Goal: Transaction & Acquisition: Book appointment/travel/reservation

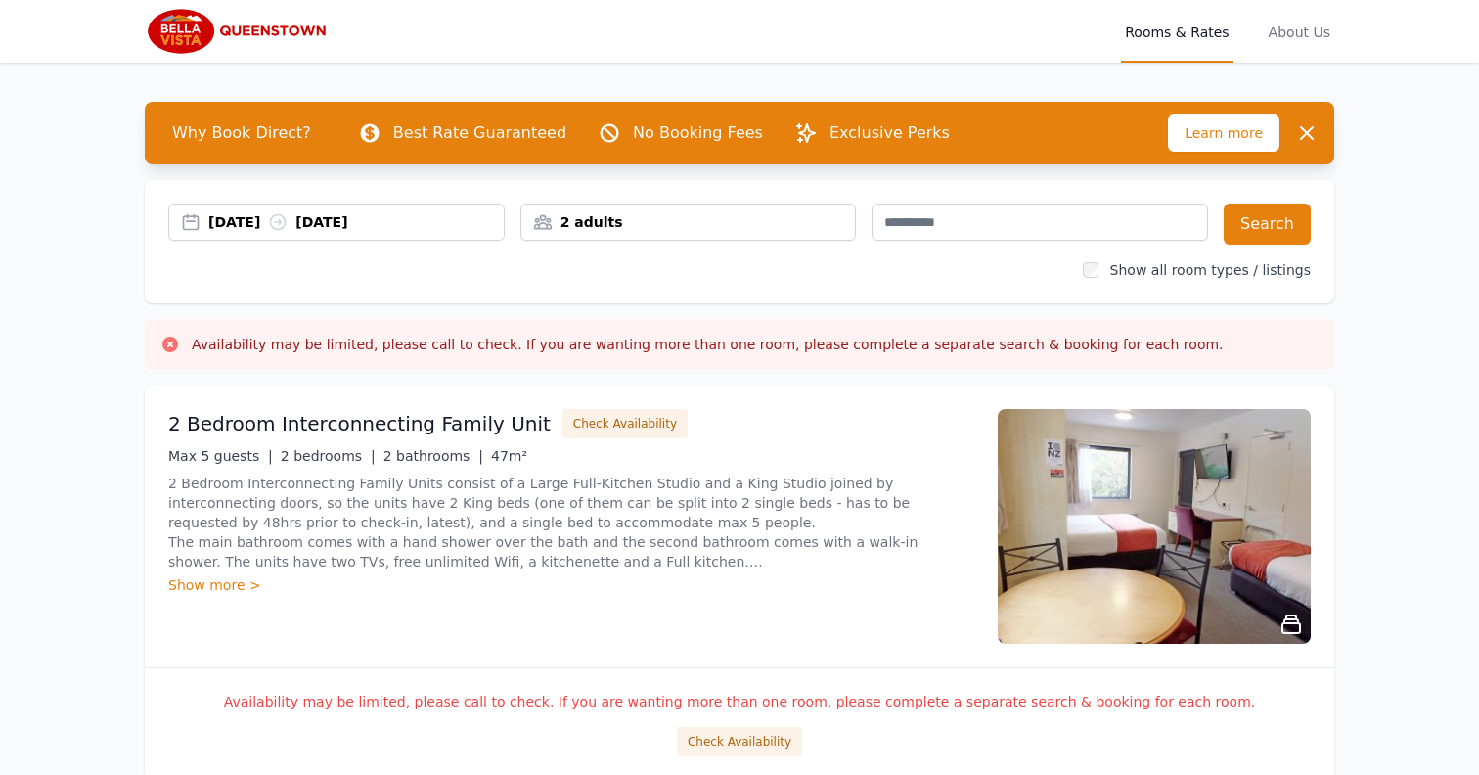
click at [244, 229] on div "[DATE] [DATE]" at bounding box center [355, 222] width 295 height 20
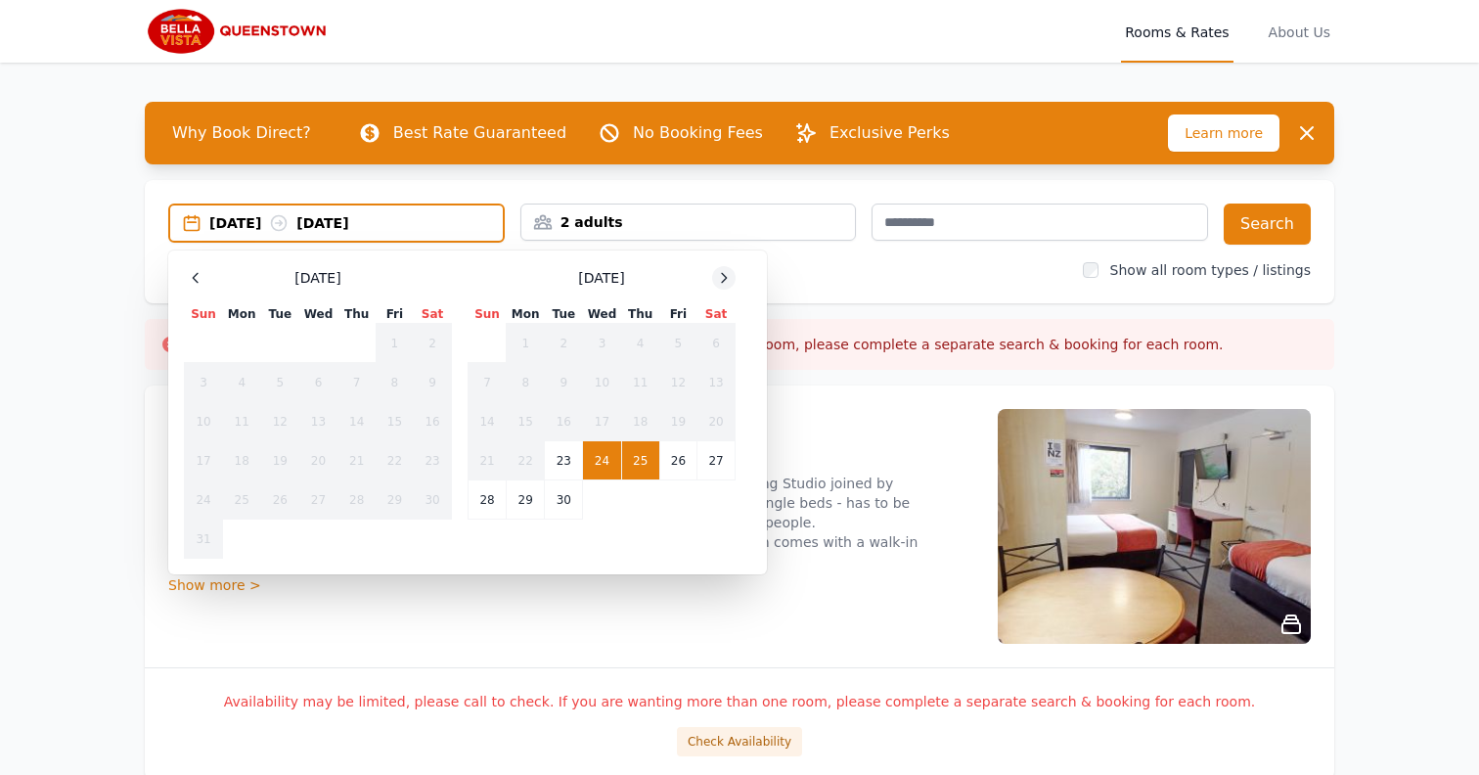
click at [727, 276] on icon at bounding box center [724, 278] width 16 height 16
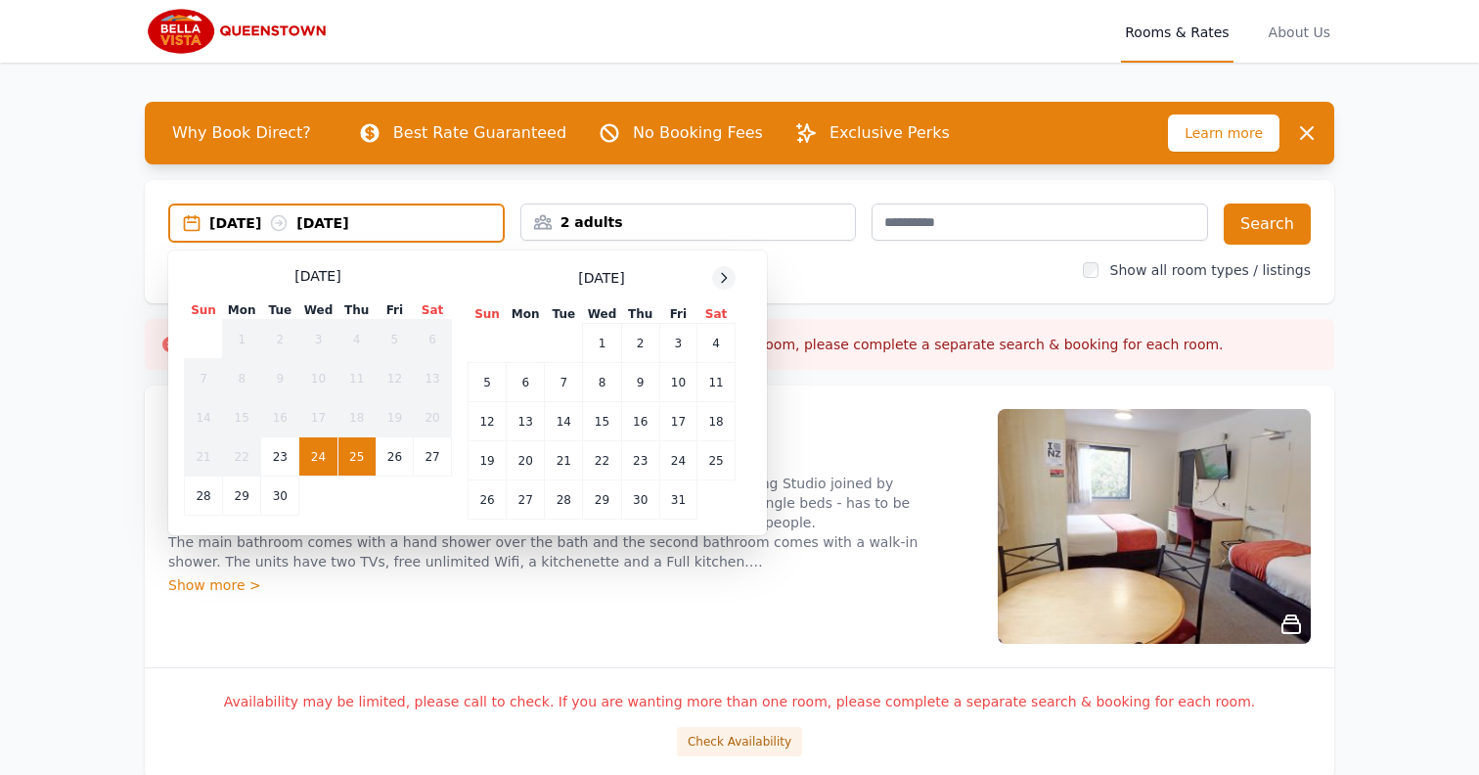
click at [727, 276] on icon at bounding box center [724, 278] width 16 height 16
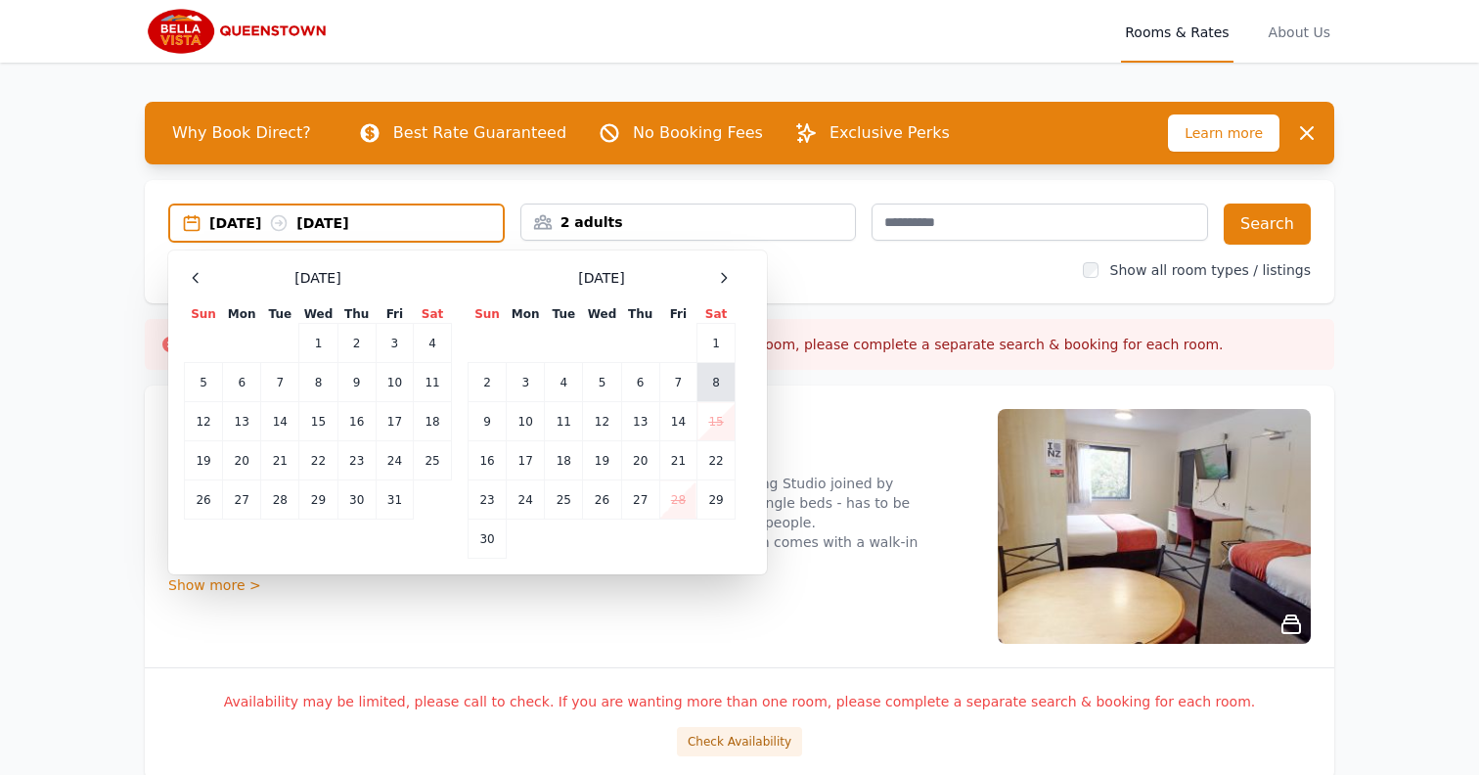
click at [701, 388] on td "8" at bounding box center [716, 382] width 38 height 39
click at [564, 421] on td "11" at bounding box center [564, 421] width 38 height 39
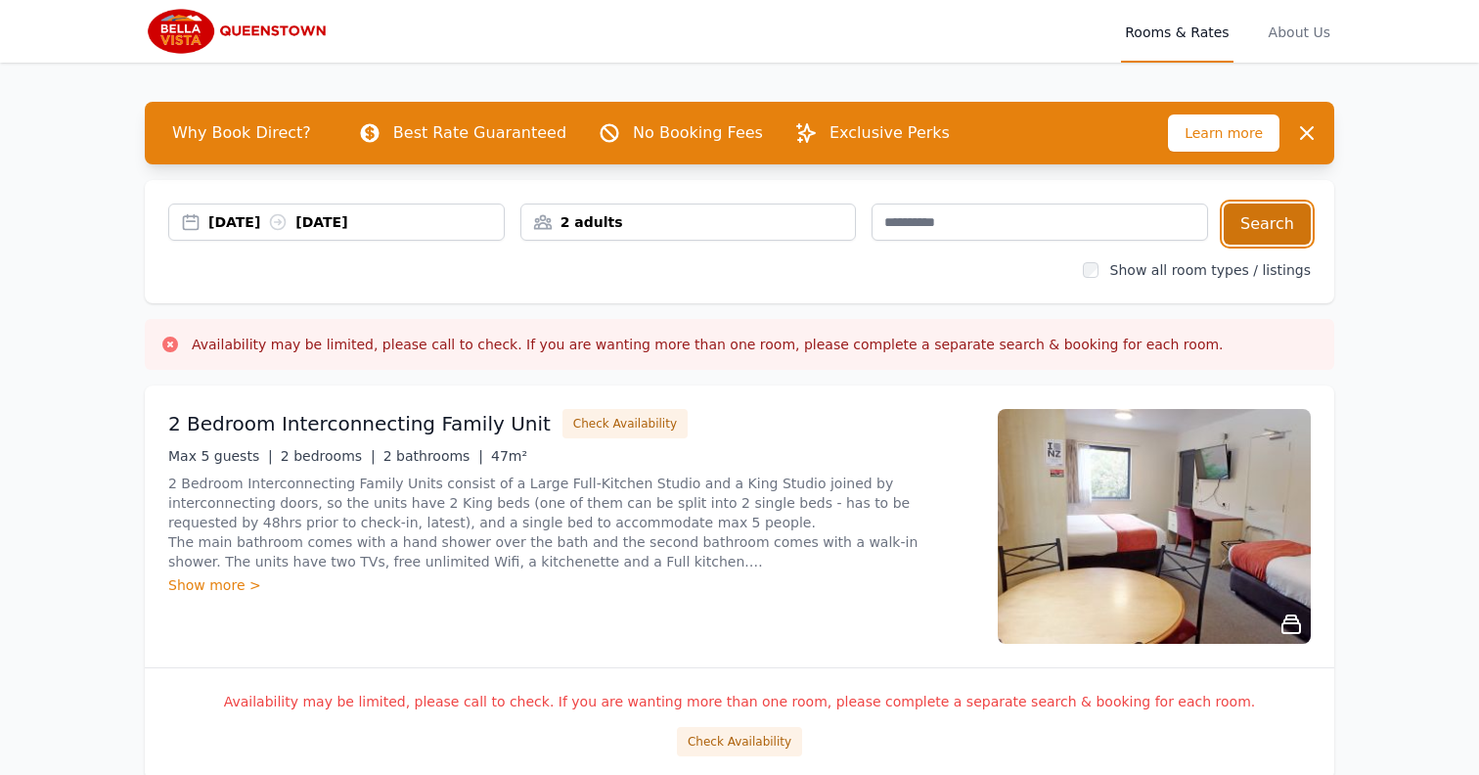
click at [1242, 222] on button "Search" at bounding box center [1267, 223] width 87 height 41
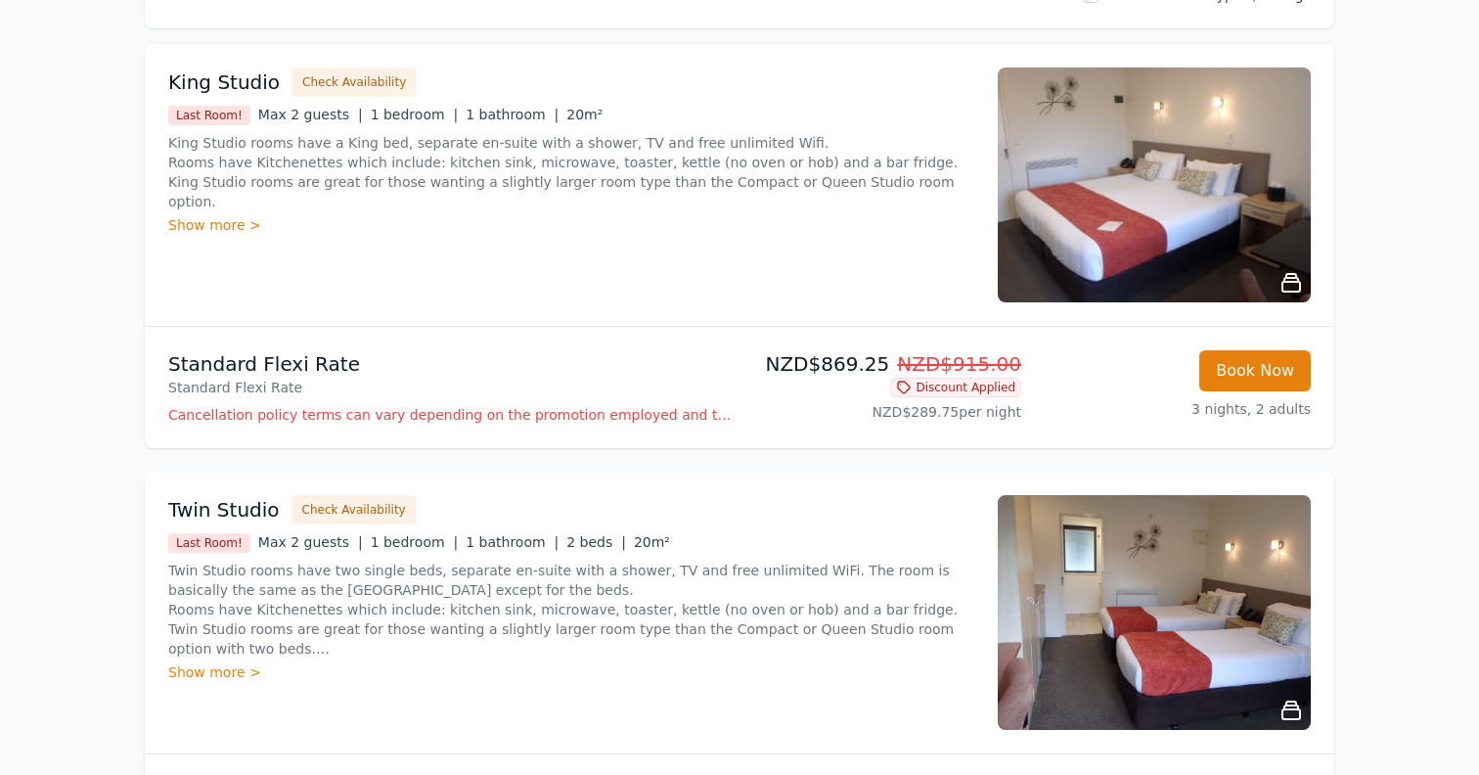
scroll to position [191, 0]
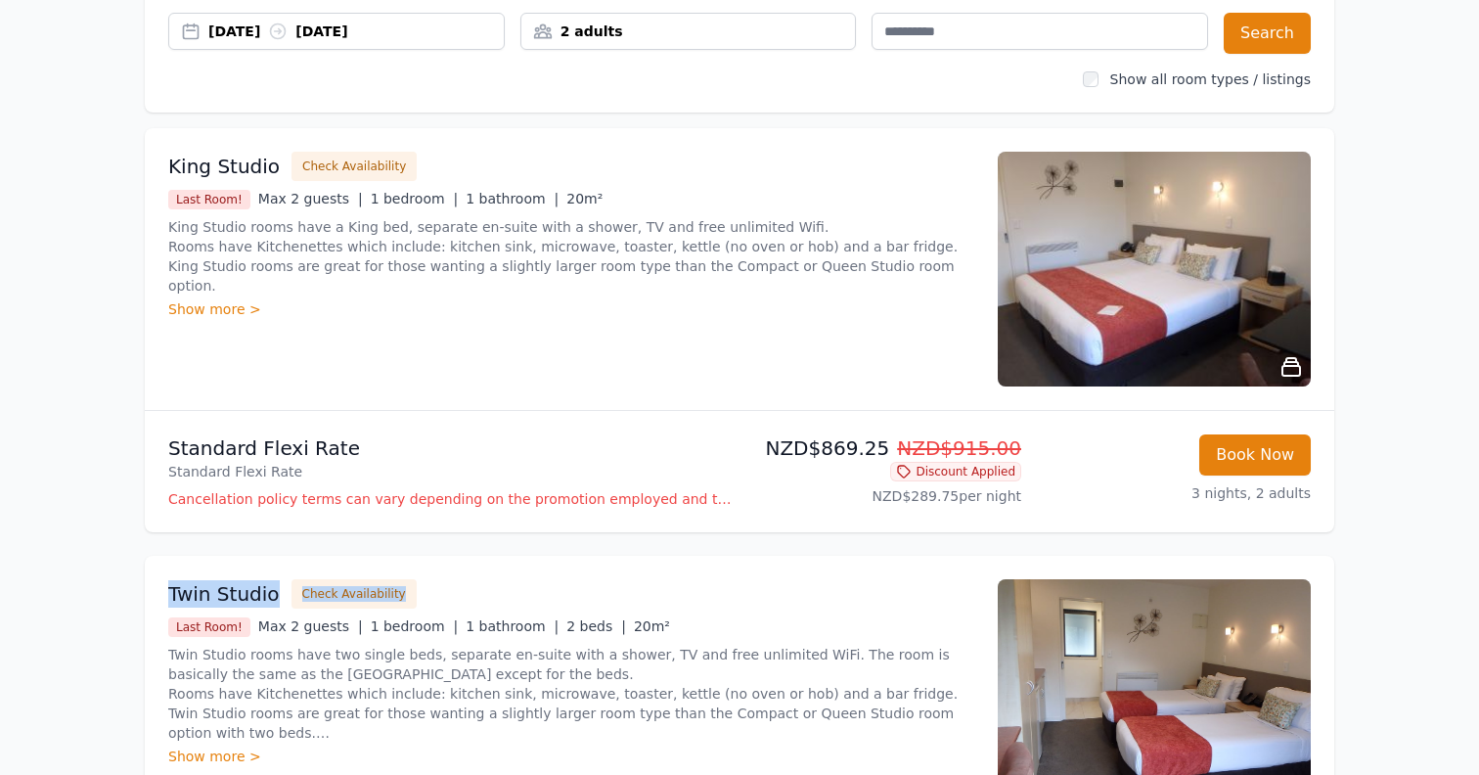
drag, startPoint x: 157, startPoint y: 596, endPoint x: 555, endPoint y: 593, distance: 397.1
click at [555, 593] on div "Twin Studio Check Availability Last Room! Max 2 guests | 1 bedroom | 1 bathroom…" at bounding box center [739, 697] width 1189 height 282
click at [555, 593] on div "Twin Studio Check Availability" at bounding box center [571, 593] width 806 height 29
drag, startPoint x: 555, startPoint y: 593, endPoint x: 123, endPoint y: 601, distance: 431.4
click at [123, 601] on div "Why Book Direct? Best Rate Guaranteed No Booking Fees Exclusive Perks Learn mor…" at bounding box center [739, 475] width 1252 height 1207
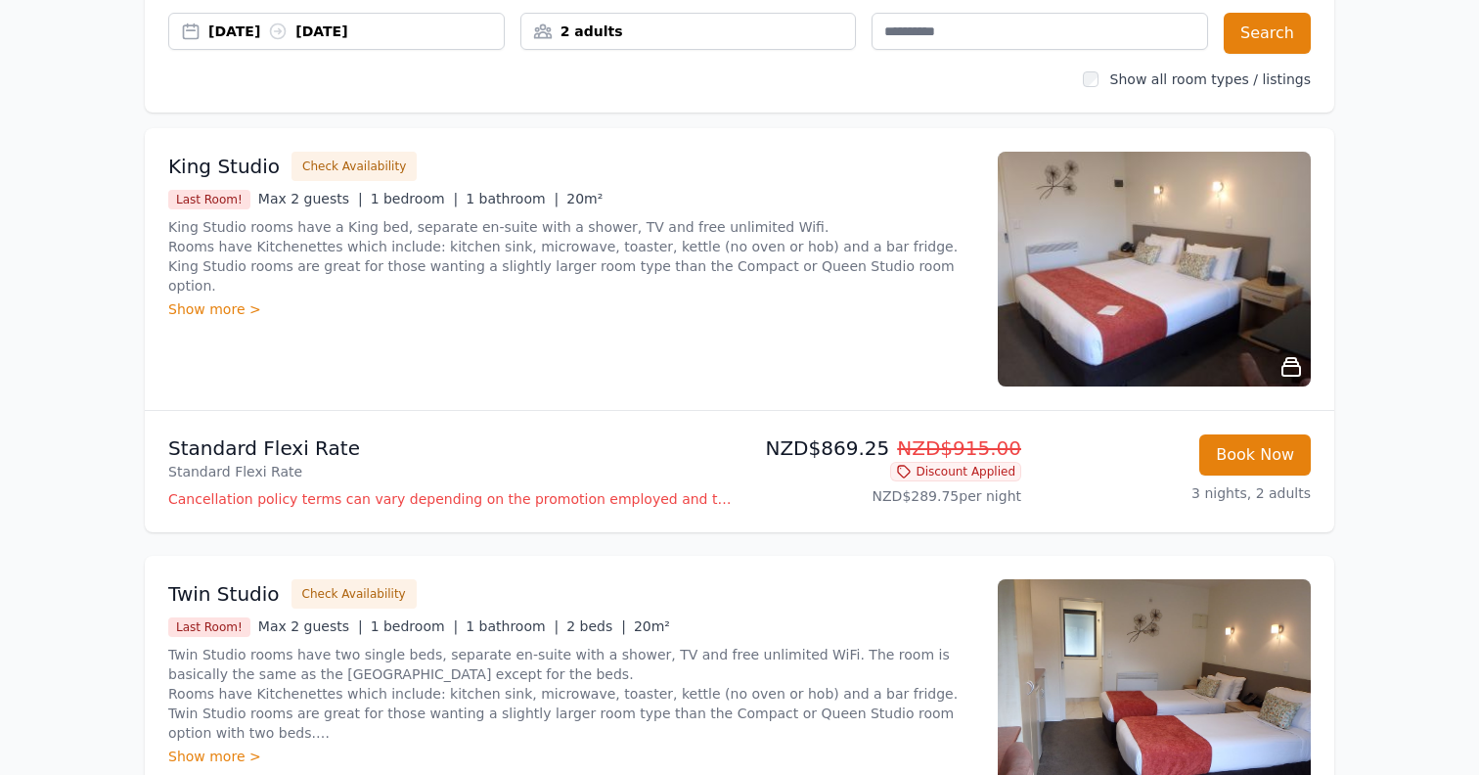
click at [154, 594] on div "Twin Studio Check Availability Last Room! Max 2 guests | 1 bedroom | 1 bathroom…" at bounding box center [739, 697] width 1189 height 282
drag, startPoint x: 154, startPoint y: 594, endPoint x: 436, endPoint y: 586, distance: 282.8
click at [436, 586] on div "Twin Studio Check Availability Last Room! Max 2 guests | 1 bedroom | 1 bathroom…" at bounding box center [739, 697] width 1189 height 282
click at [398, 597] on button "Check Availability" at bounding box center [353, 593] width 125 height 29
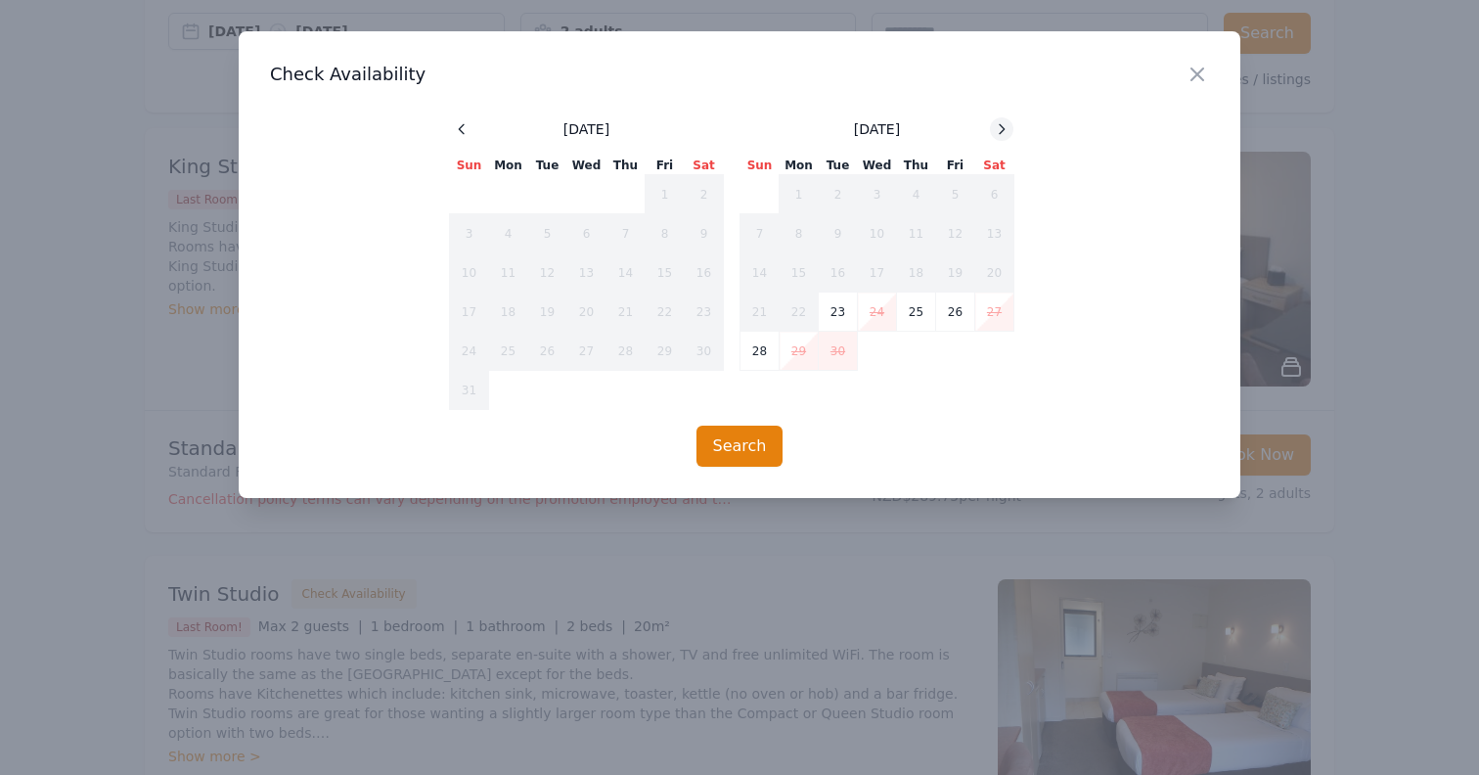
click at [998, 121] on icon at bounding box center [1002, 129] width 16 height 16
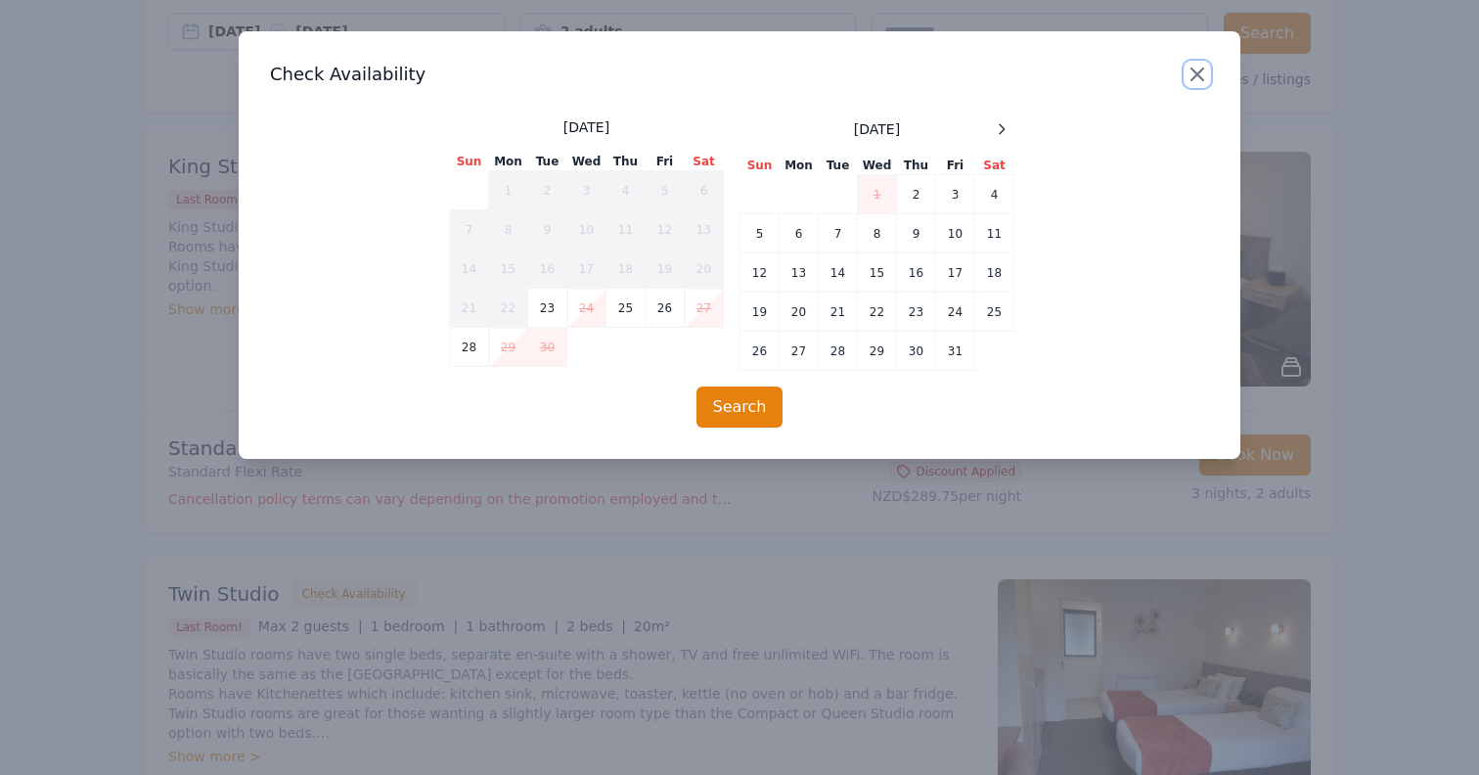
click at [1197, 71] on icon "button" at bounding box center [1196, 74] width 23 height 23
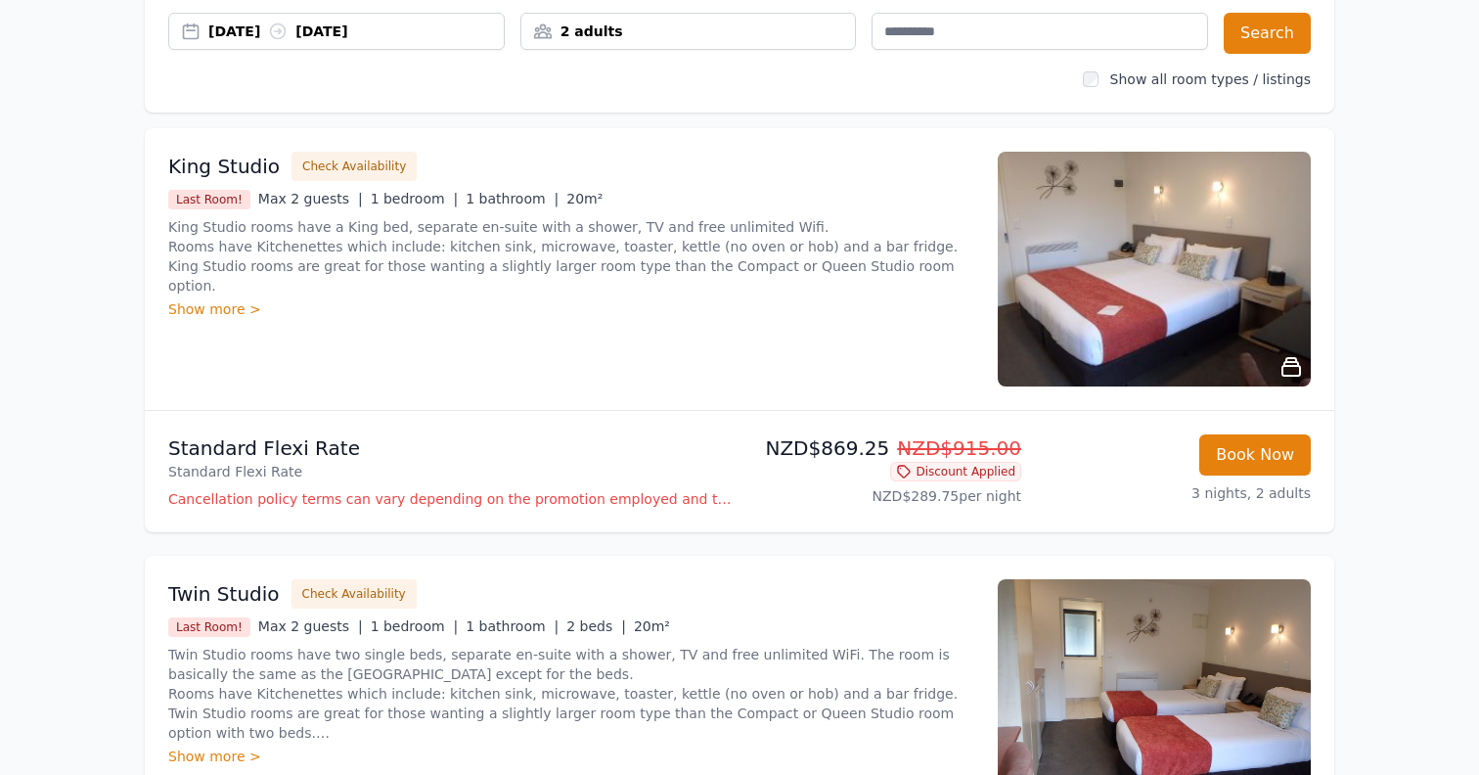
click at [687, 614] on div "Twin Studio Check Availability Last Room! Max 2 guests | 1 bedroom | 1 bathroom…" at bounding box center [571, 696] width 806 height 235
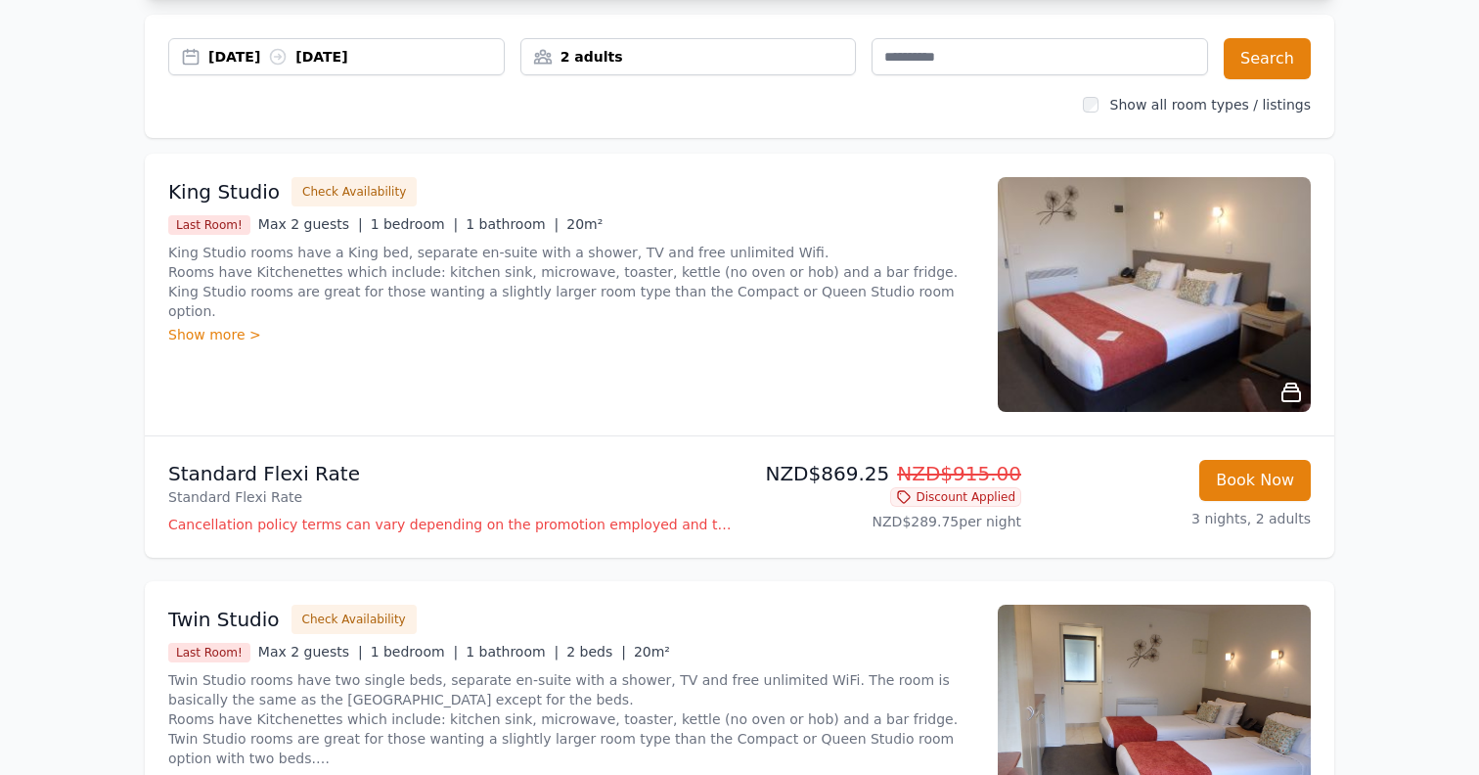
scroll to position [0, 0]
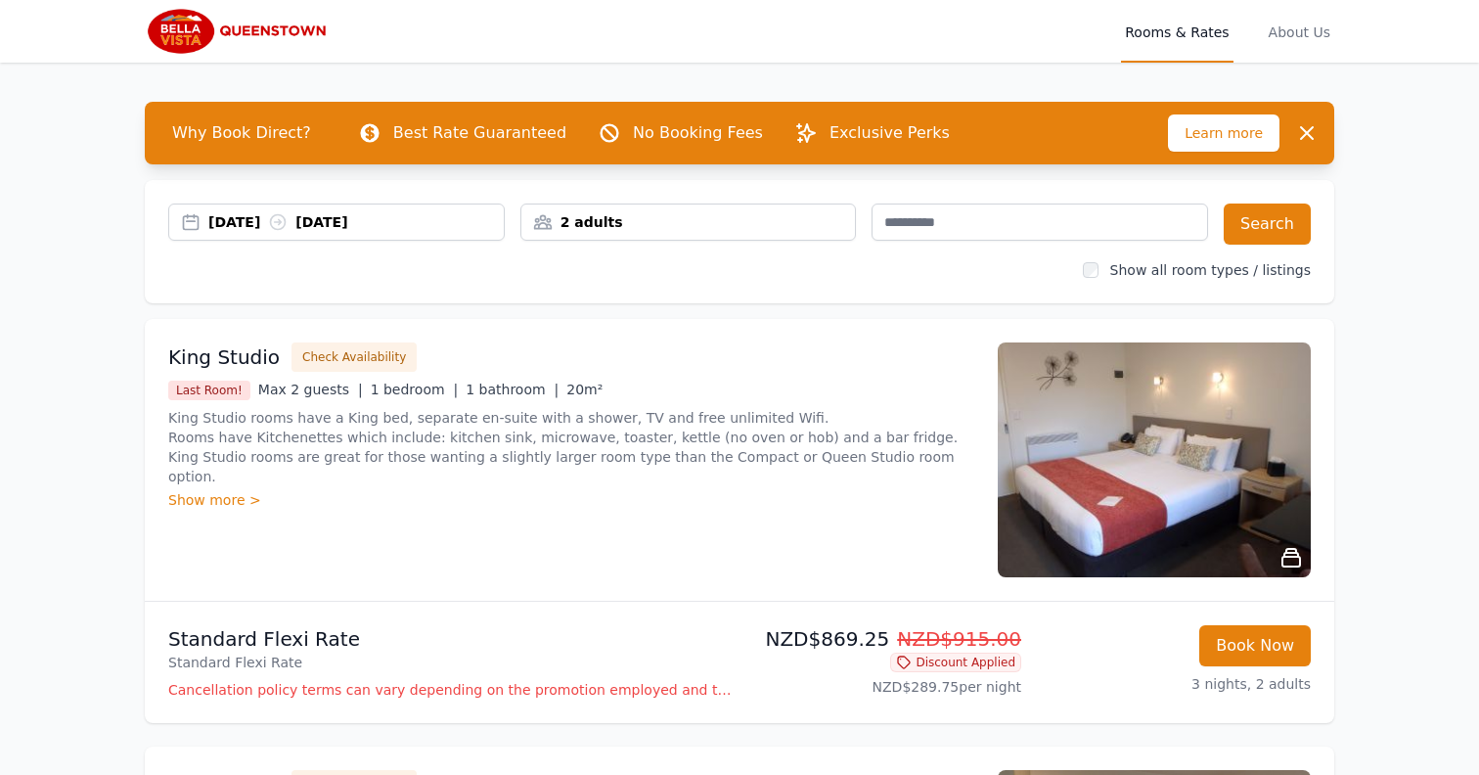
click at [379, 229] on div "[DATE] [DATE]" at bounding box center [355, 222] width 295 height 20
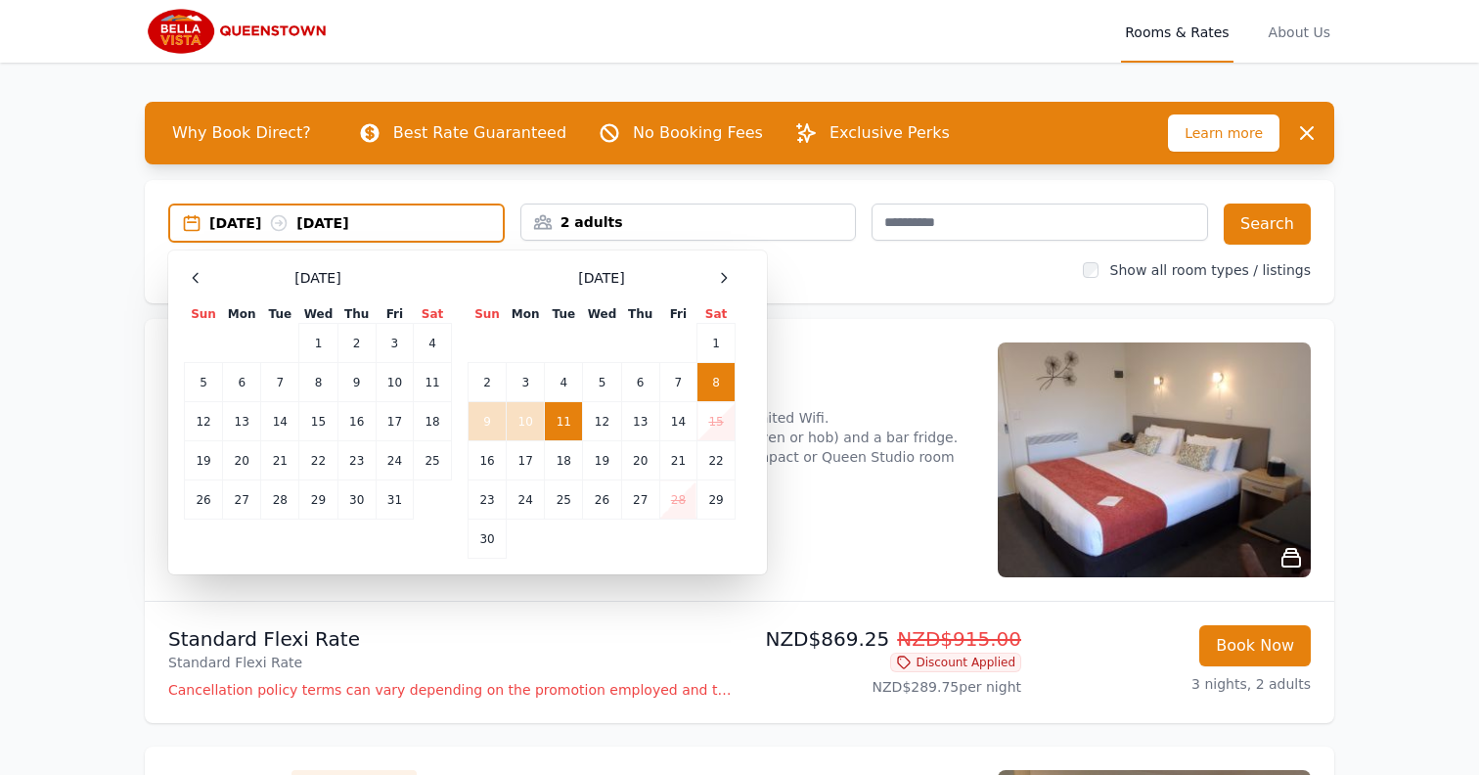
click at [77, 304] on div "Open main menu Rooms & Rates About Us Why Book Direct? Best Rate Guaranteed No …" at bounding box center [739, 703] width 1479 height 1406
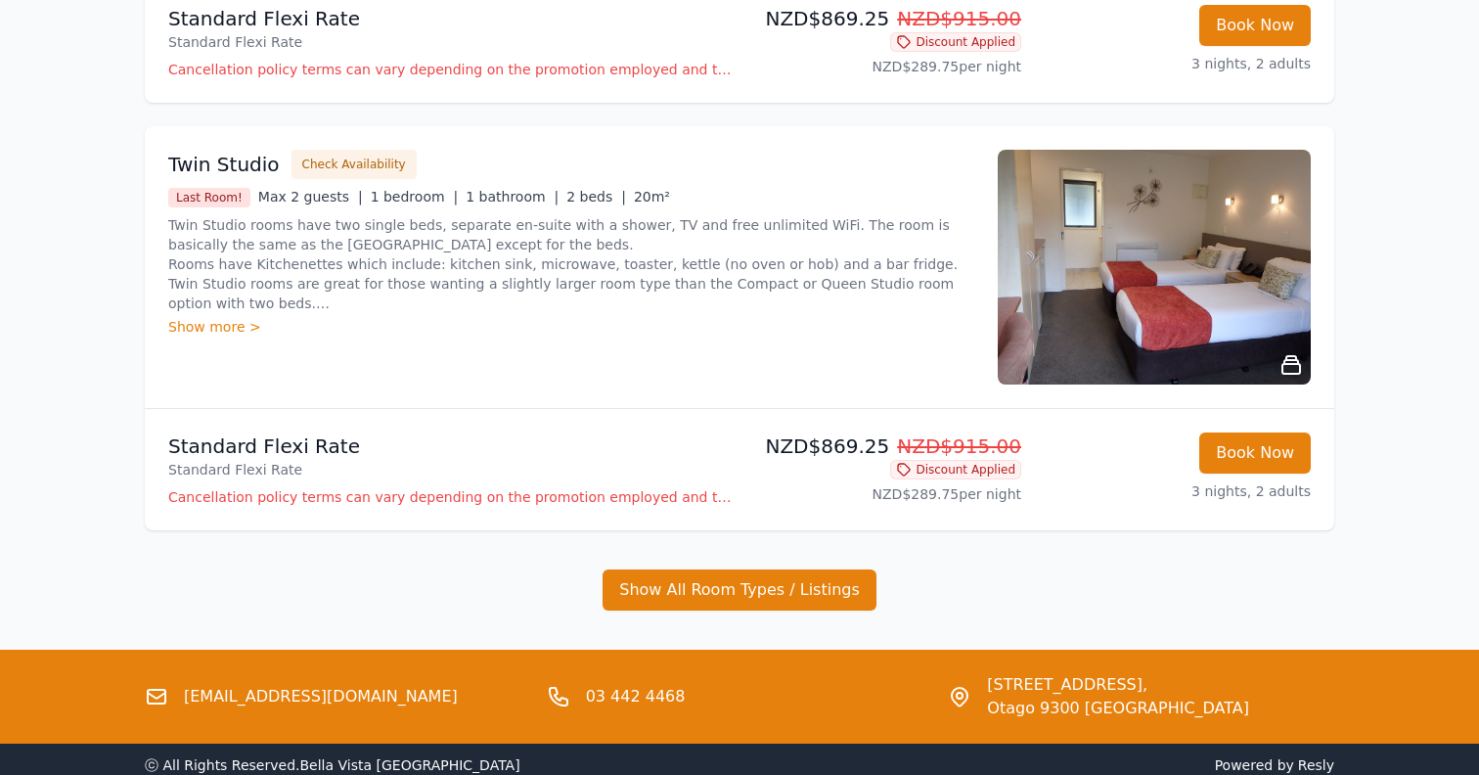
scroll to position [605, 0]
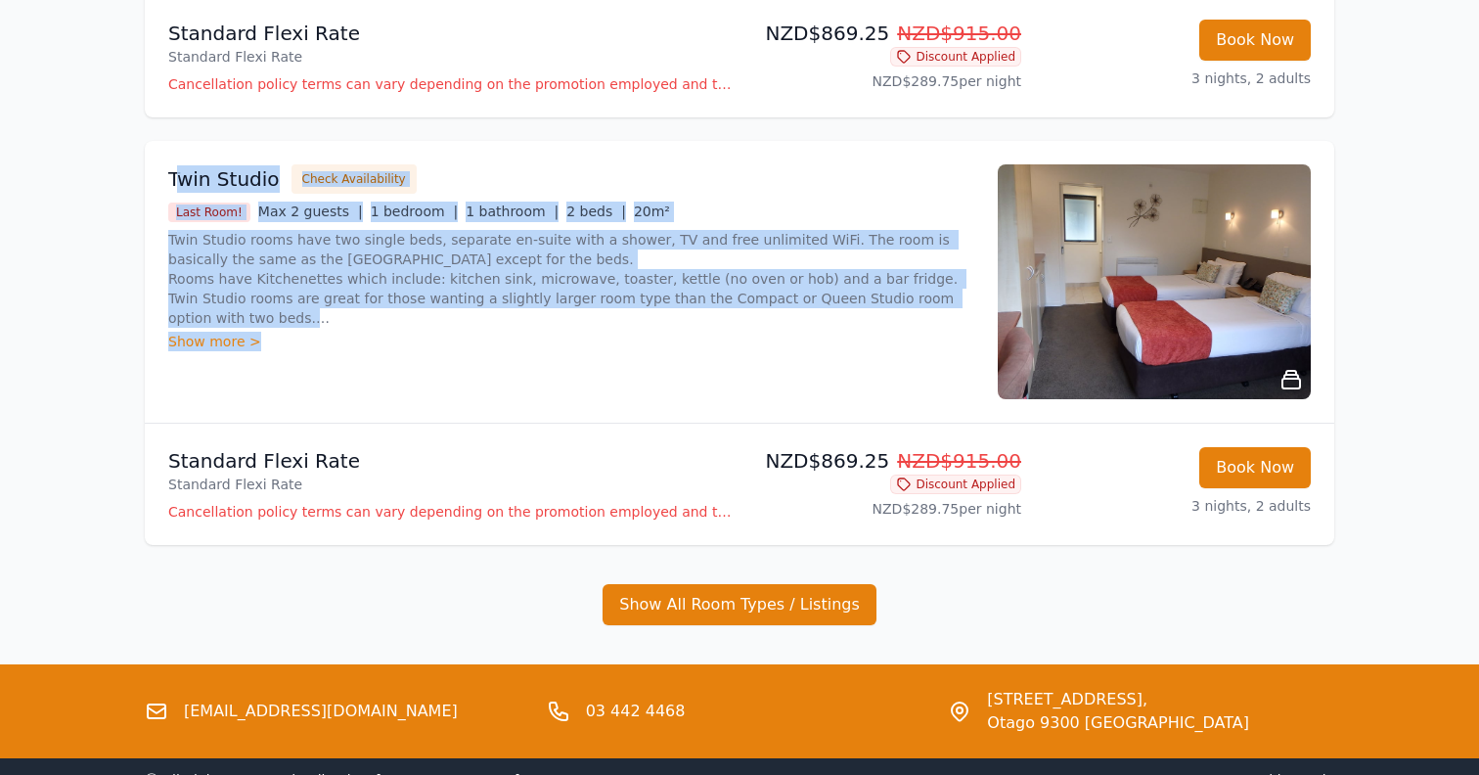
drag, startPoint x: 514, startPoint y: 368, endPoint x: 179, endPoint y: 173, distance: 387.8
click at [179, 173] on div "Twin Studio Check Availability Last Room! Max 2 guests | 1 bedroom | 1 bathroom…" at bounding box center [571, 281] width 806 height 235
drag, startPoint x: 163, startPoint y: 175, endPoint x: 977, endPoint y: 312, distance: 825.2
click at [977, 312] on div "Twin Studio Check Availability Last Room! Max 2 guests | 1 bedroom | 1 bathroom…" at bounding box center [739, 282] width 1189 height 282
click at [959, 321] on p "Twin Studio rooms have two single beds, separate en-suite with a shower, TV and…" at bounding box center [571, 279] width 806 height 98
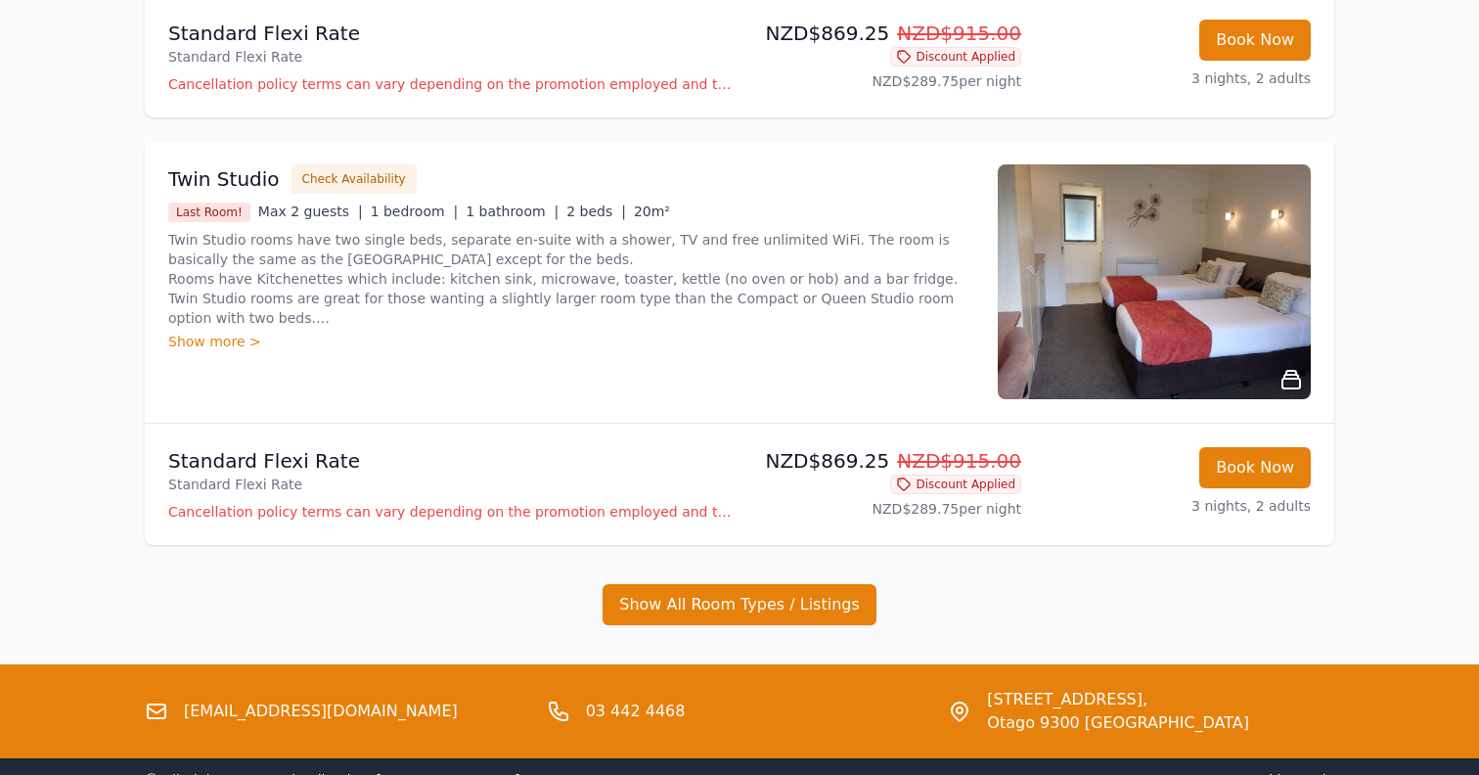
click at [204, 345] on div "Show more >" at bounding box center [571, 342] width 806 height 20
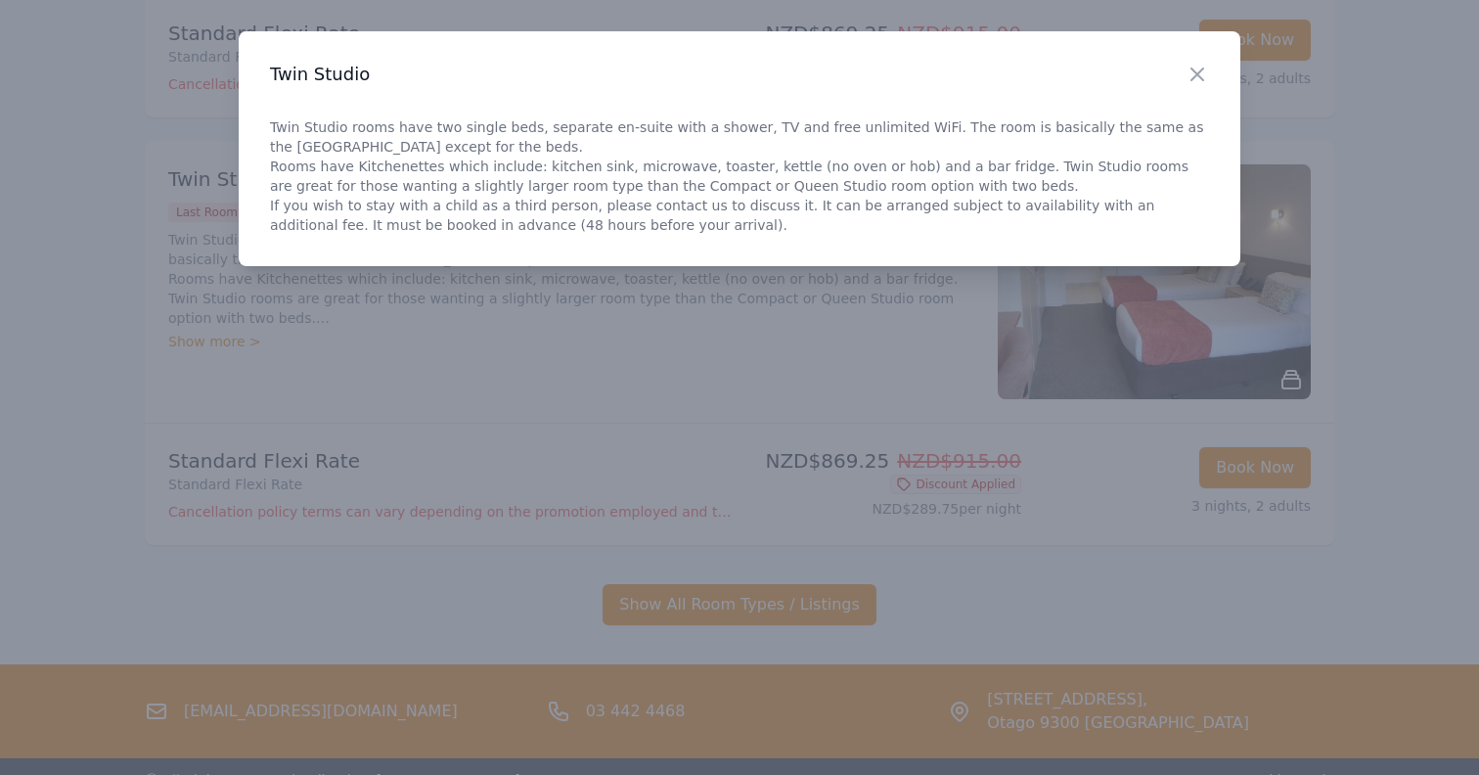
click at [620, 331] on div at bounding box center [739, 387] width 1479 height 775
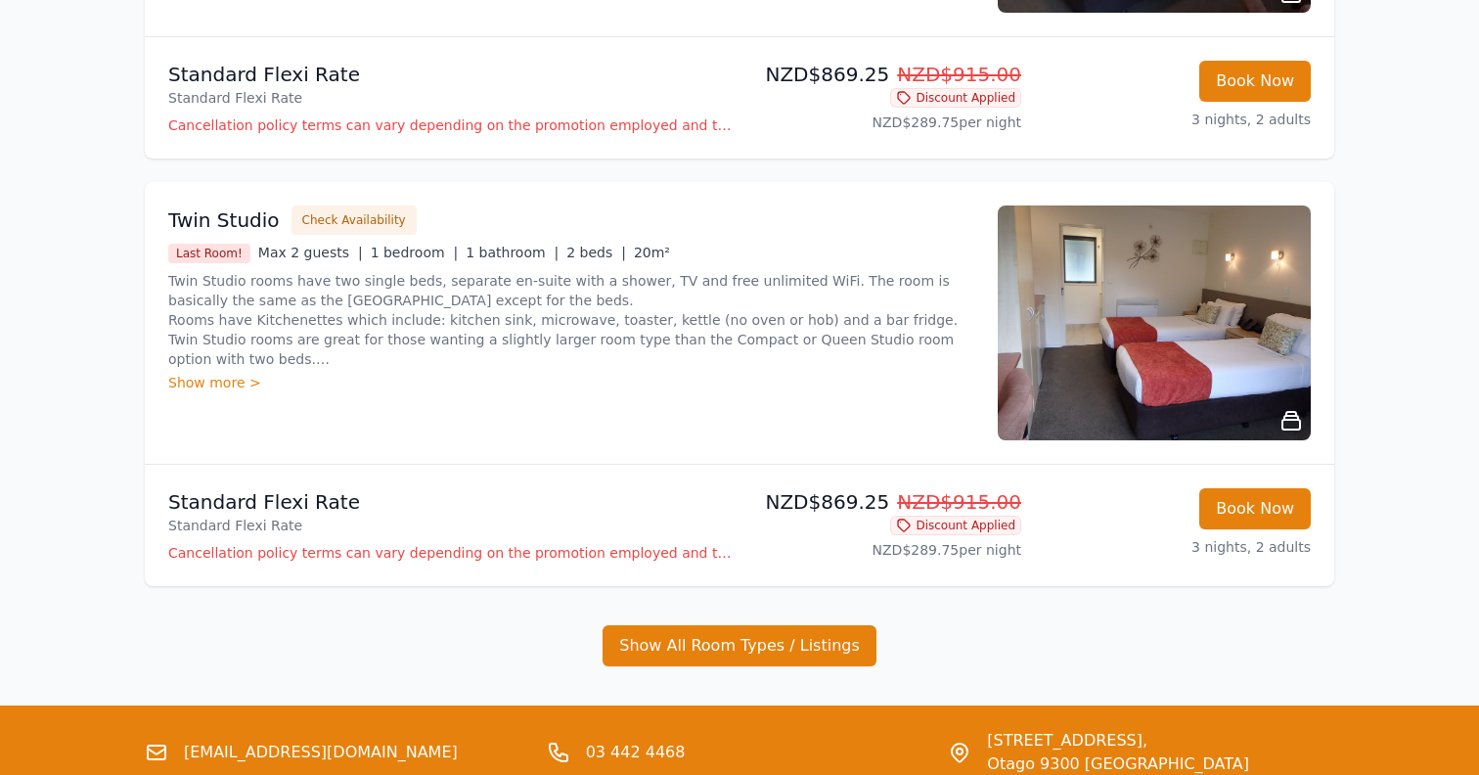
scroll to position [572, 0]
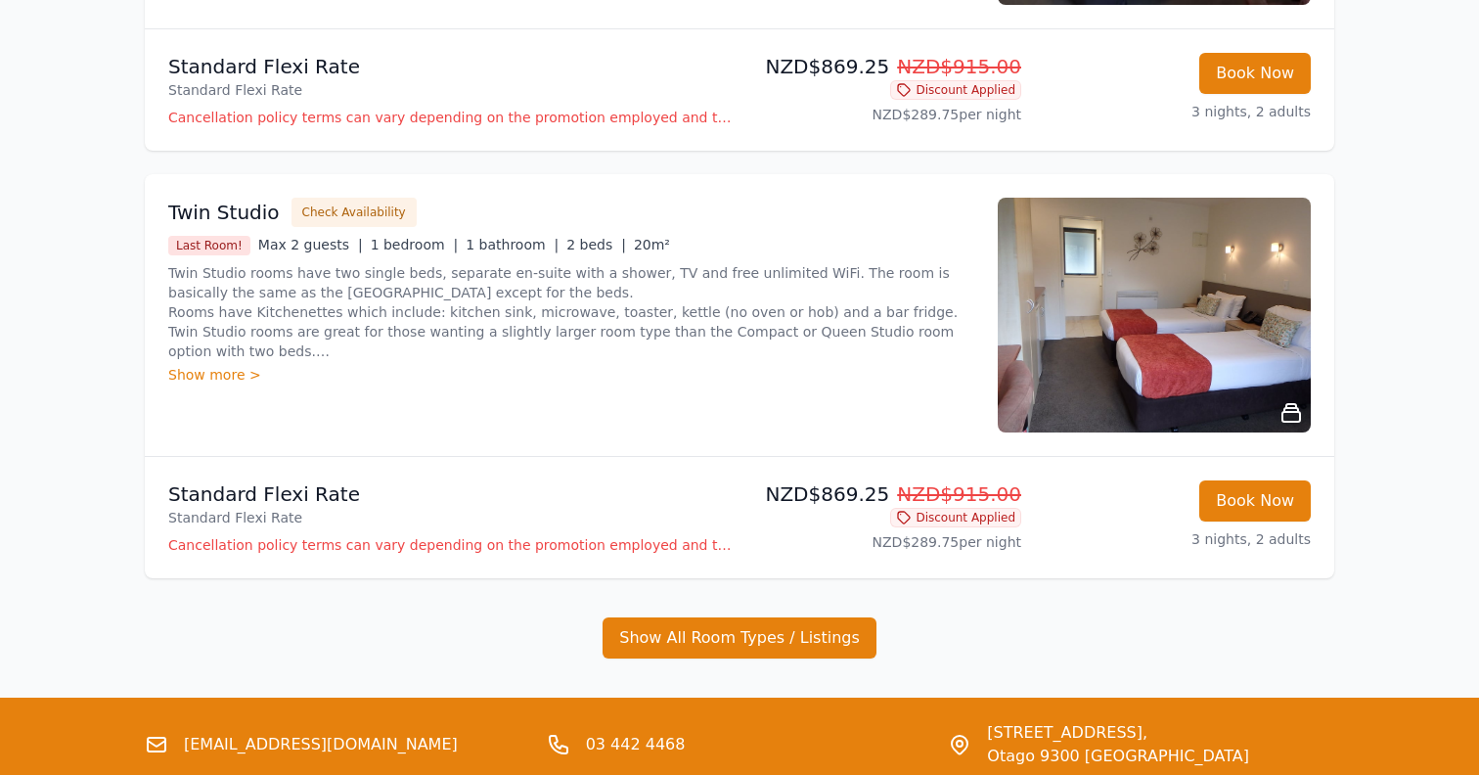
click at [1164, 370] on img at bounding box center [1154, 315] width 313 height 235
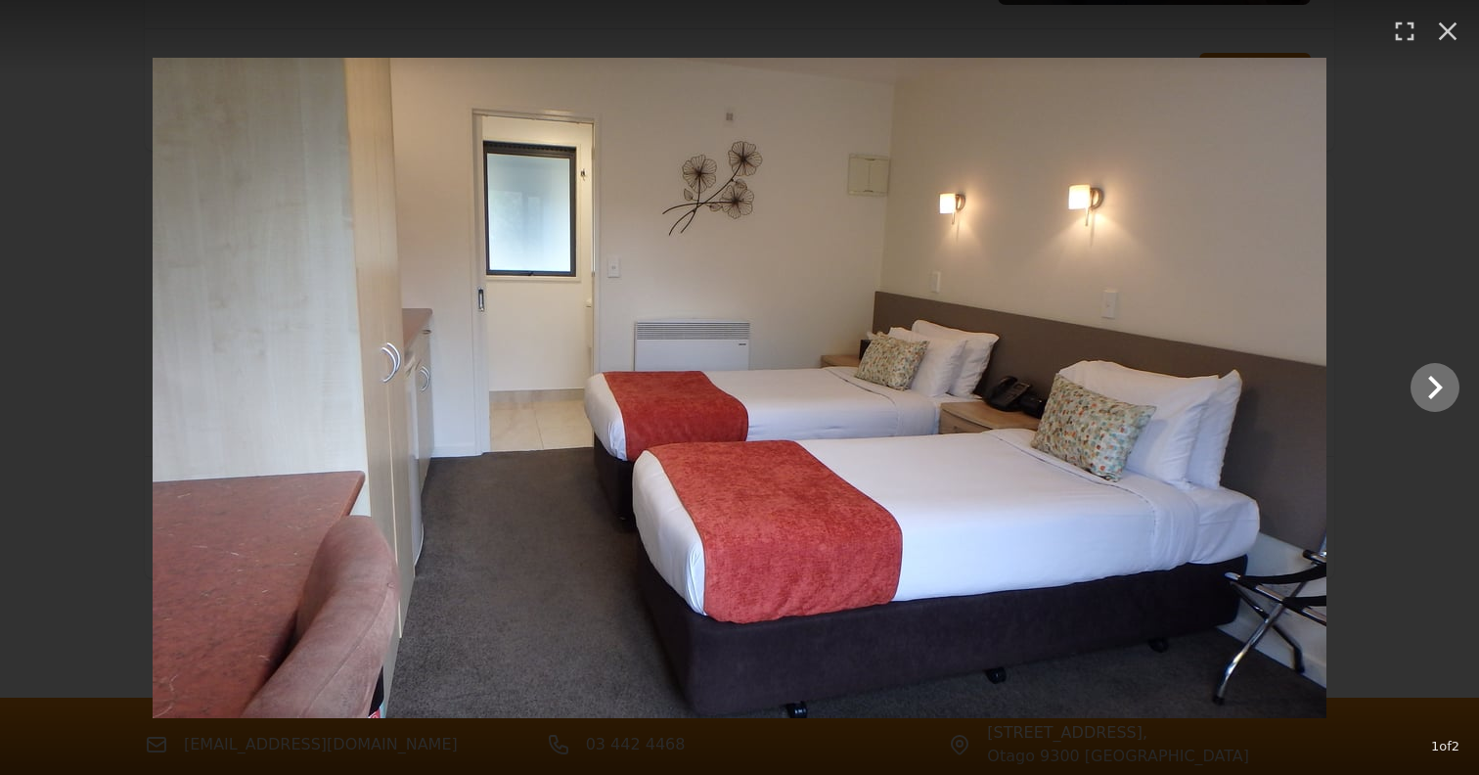
click at [1298, 390] on img at bounding box center [740, 388] width 1174 height 660
click at [1289, 389] on img at bounding box center [740, 388] width 1174 height 660
click at [1427, 378] on icon "Show slide 2 of 2" at bounding box center [1434, 387] width 47 height 47
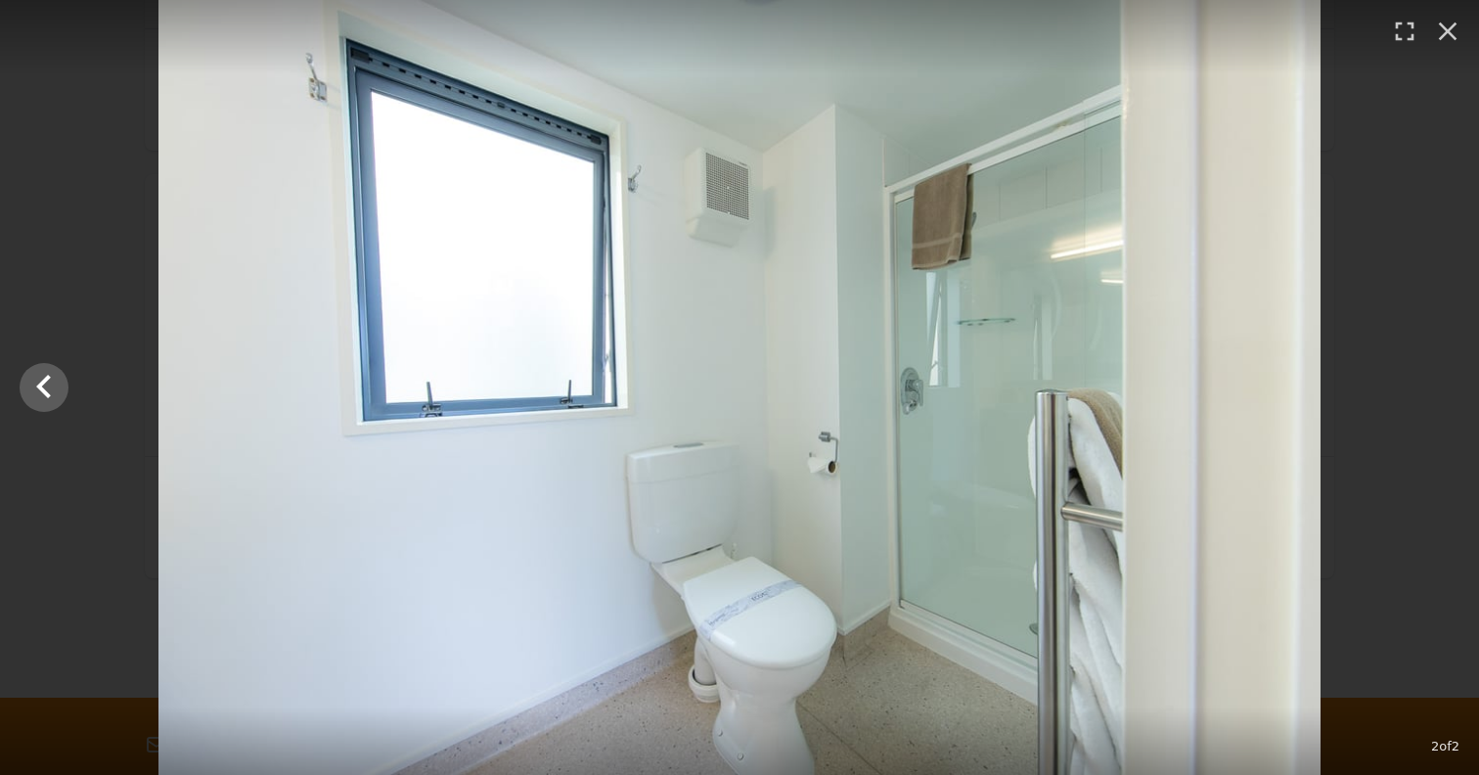
click at [1426, 349] on div at bounding box center [739, 387] width 1479 height 775
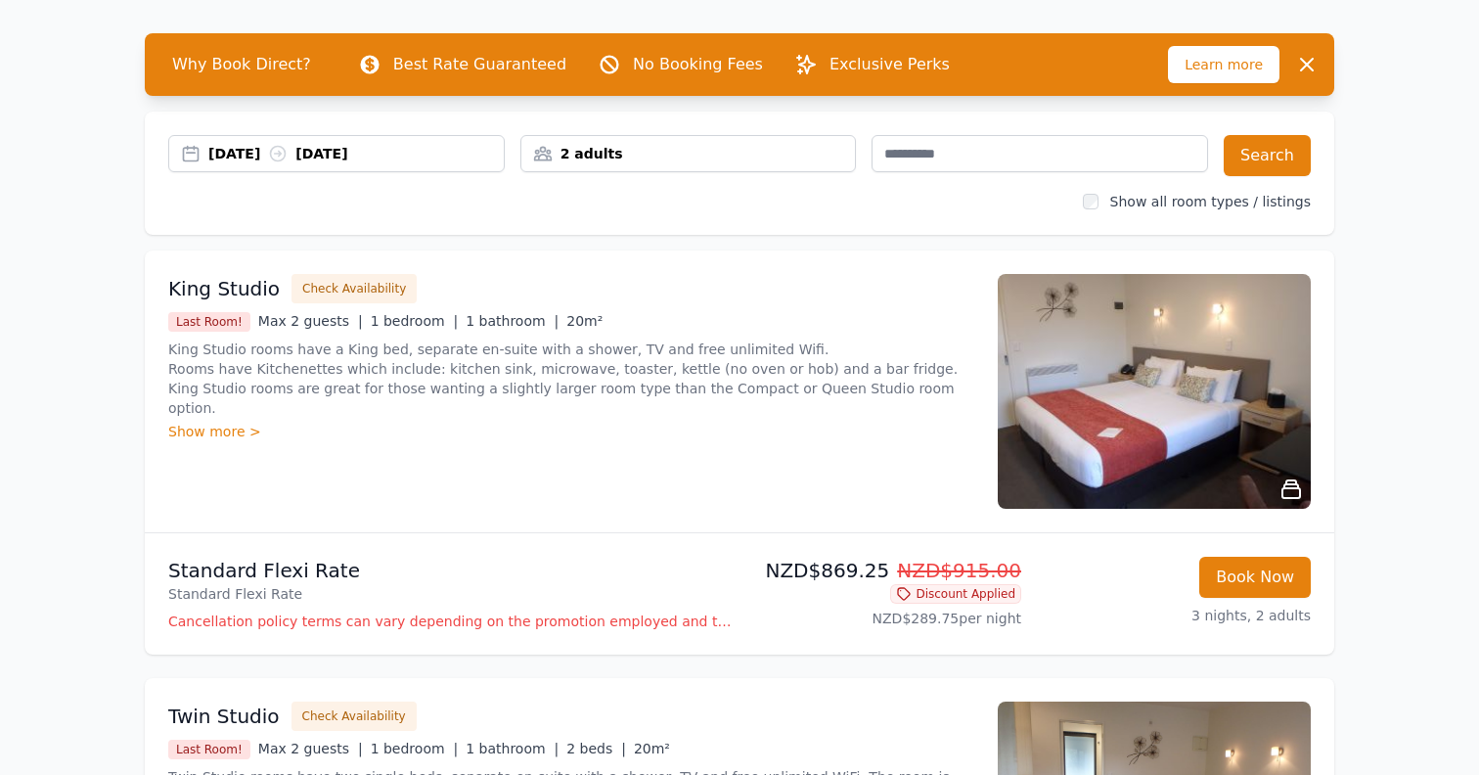
scroll to position [0, 0]
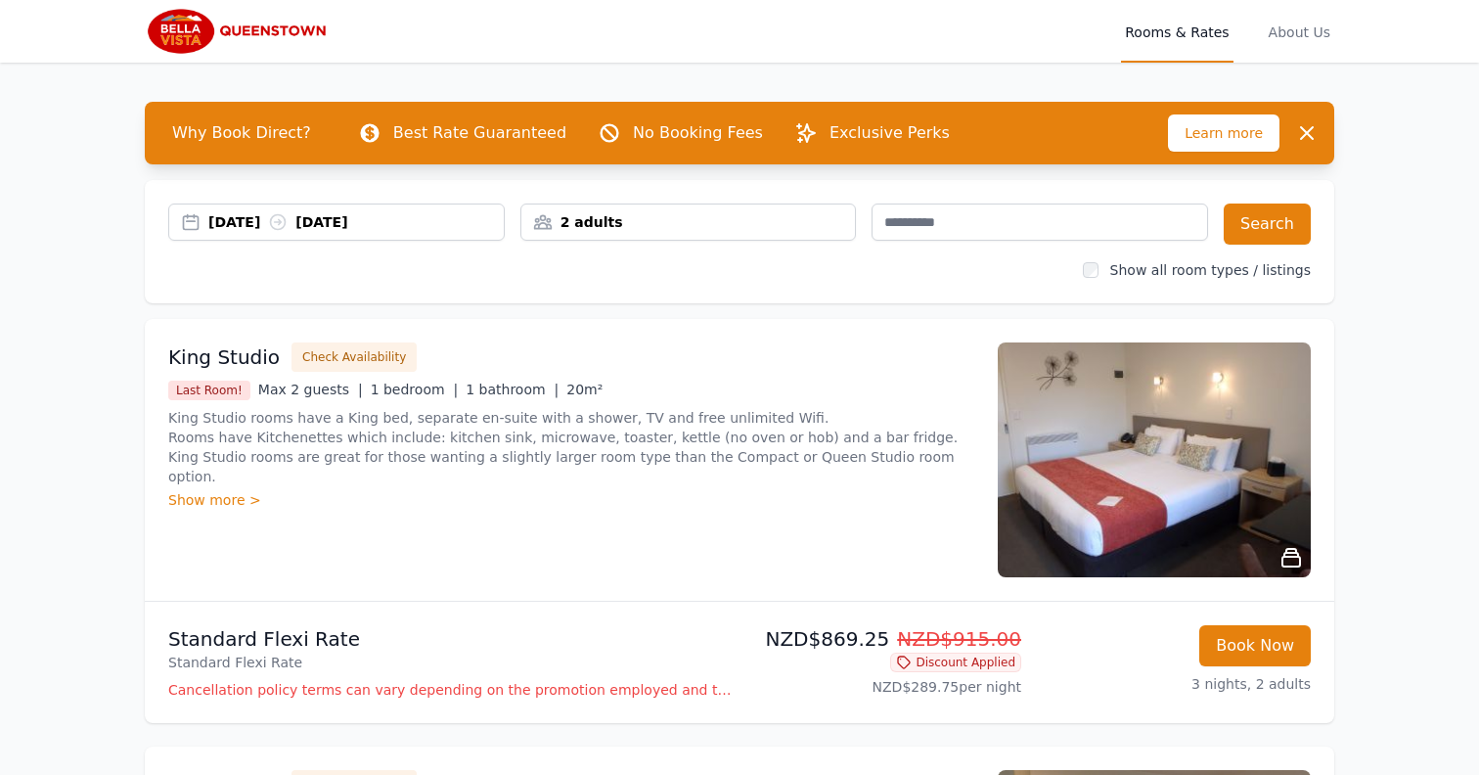
click at [208, 490] on div "Show more >" at bounding box center [571, 500] width 806 height 20
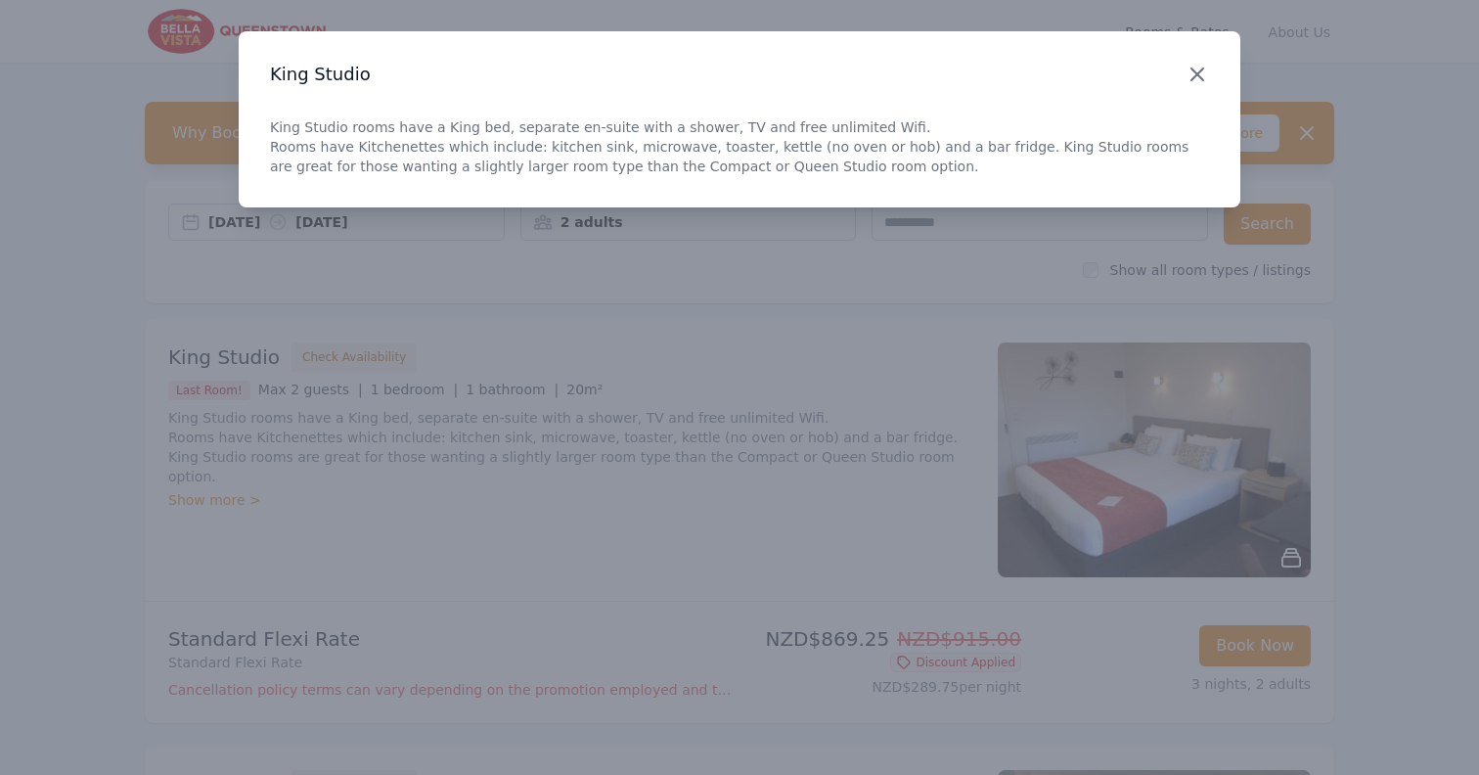
click at [1198, 70] on icon "button" at bounding box center [1196, 74] width 23 height 23
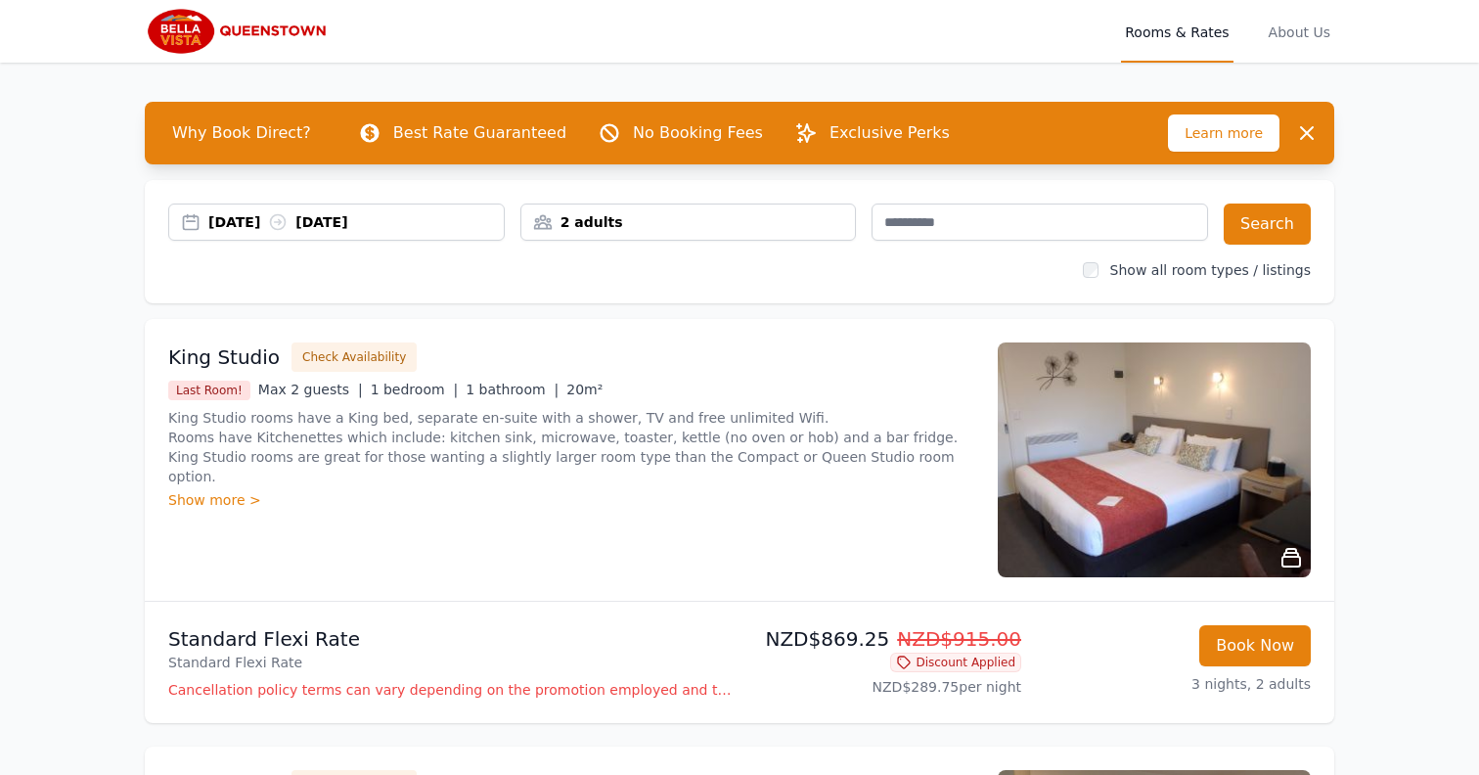
scroll to position [172, 0]
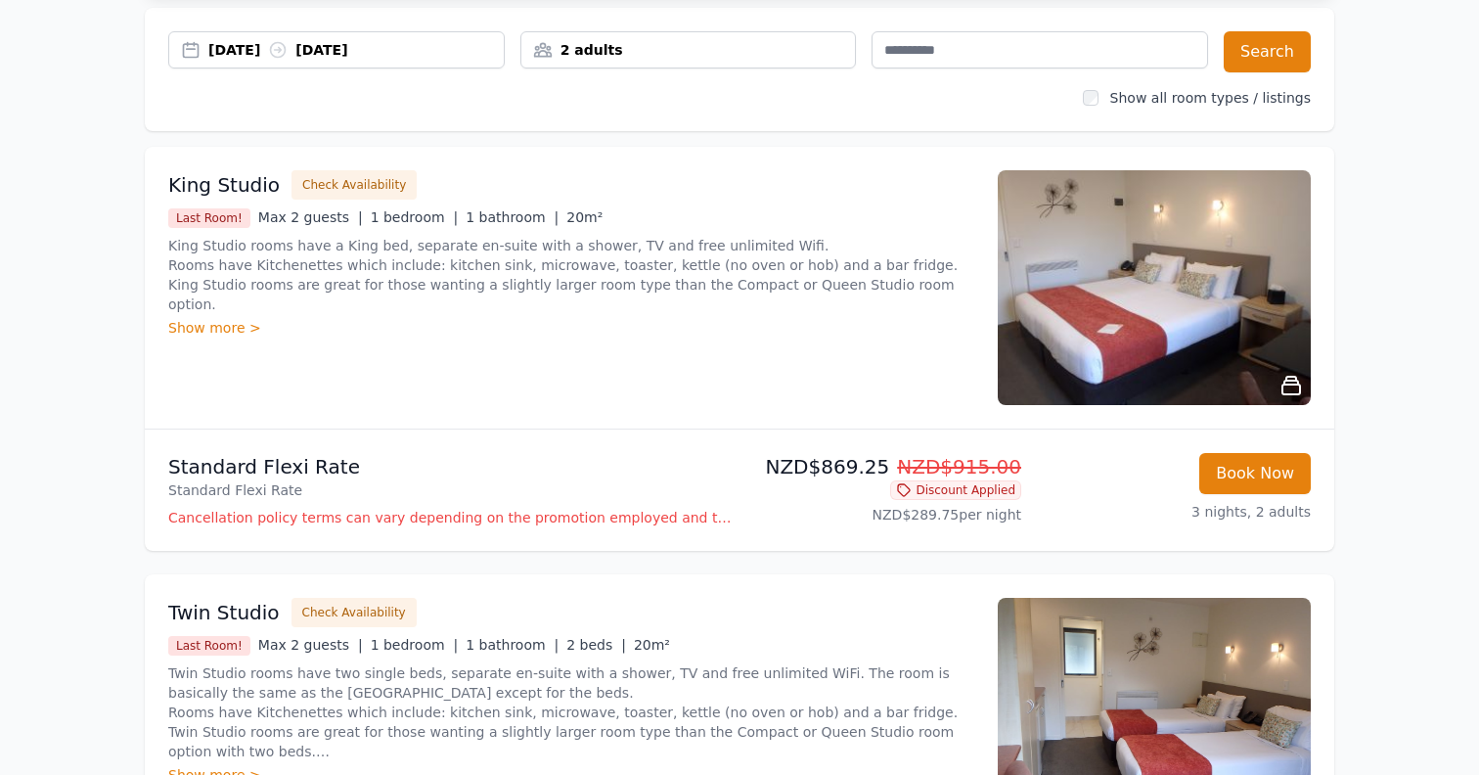
click at [1127, 296] on img at bounding box center [1154, 287] width 313 height 235
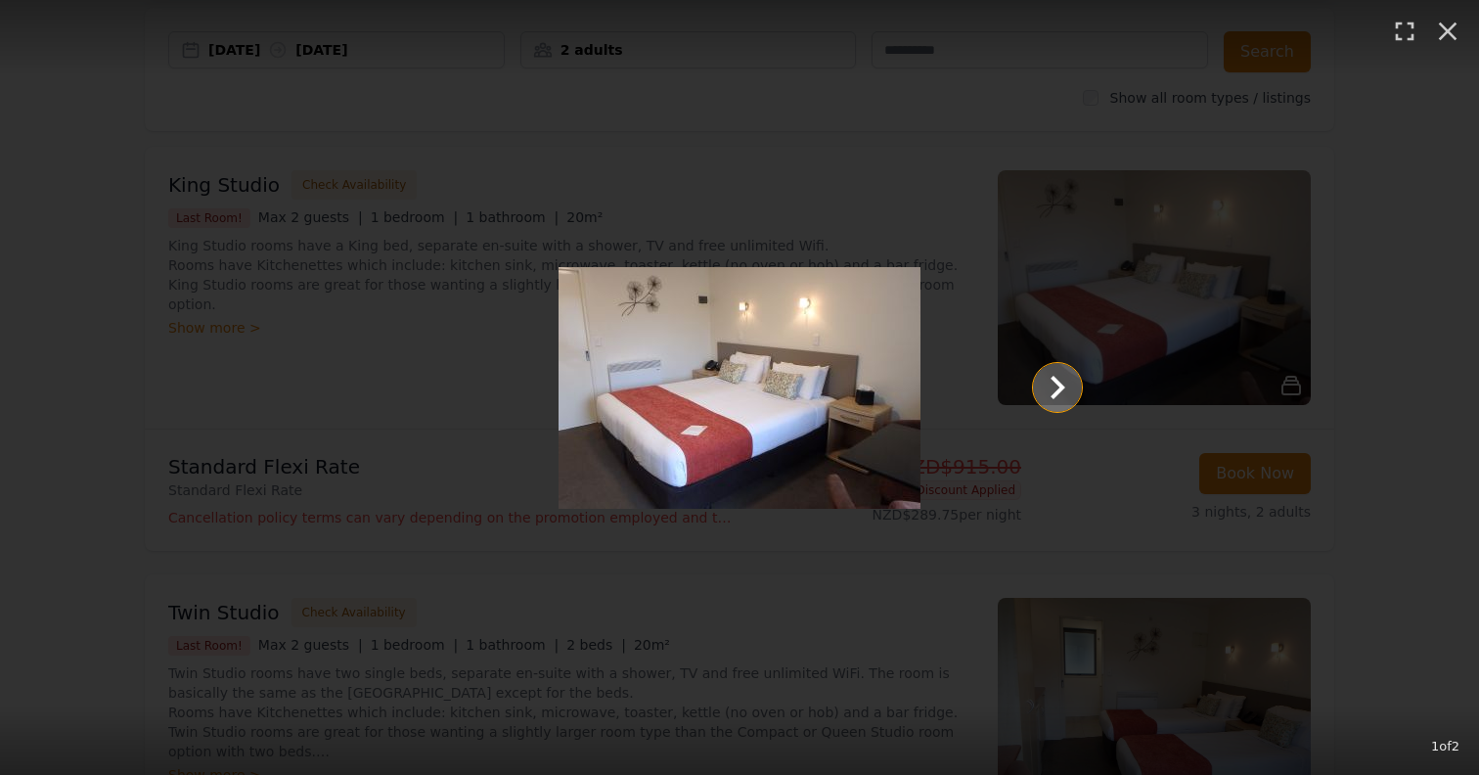
click at [1066, 389] on icon "Show slide 2 of 2" at bounding box center [1057, 387] width 47 height 47
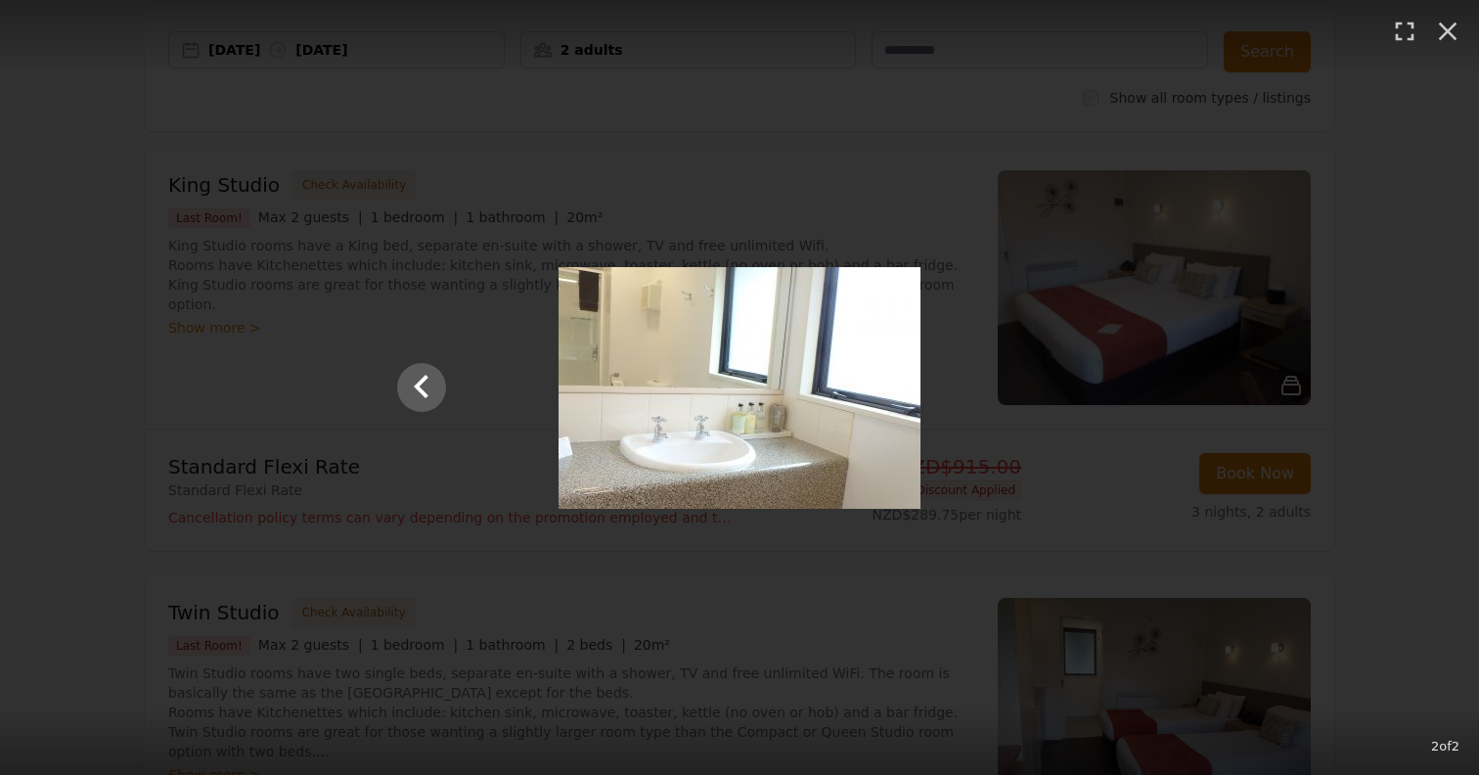
click at [1067, 386] on div at bounding box center [740, 388] width 724 height 242
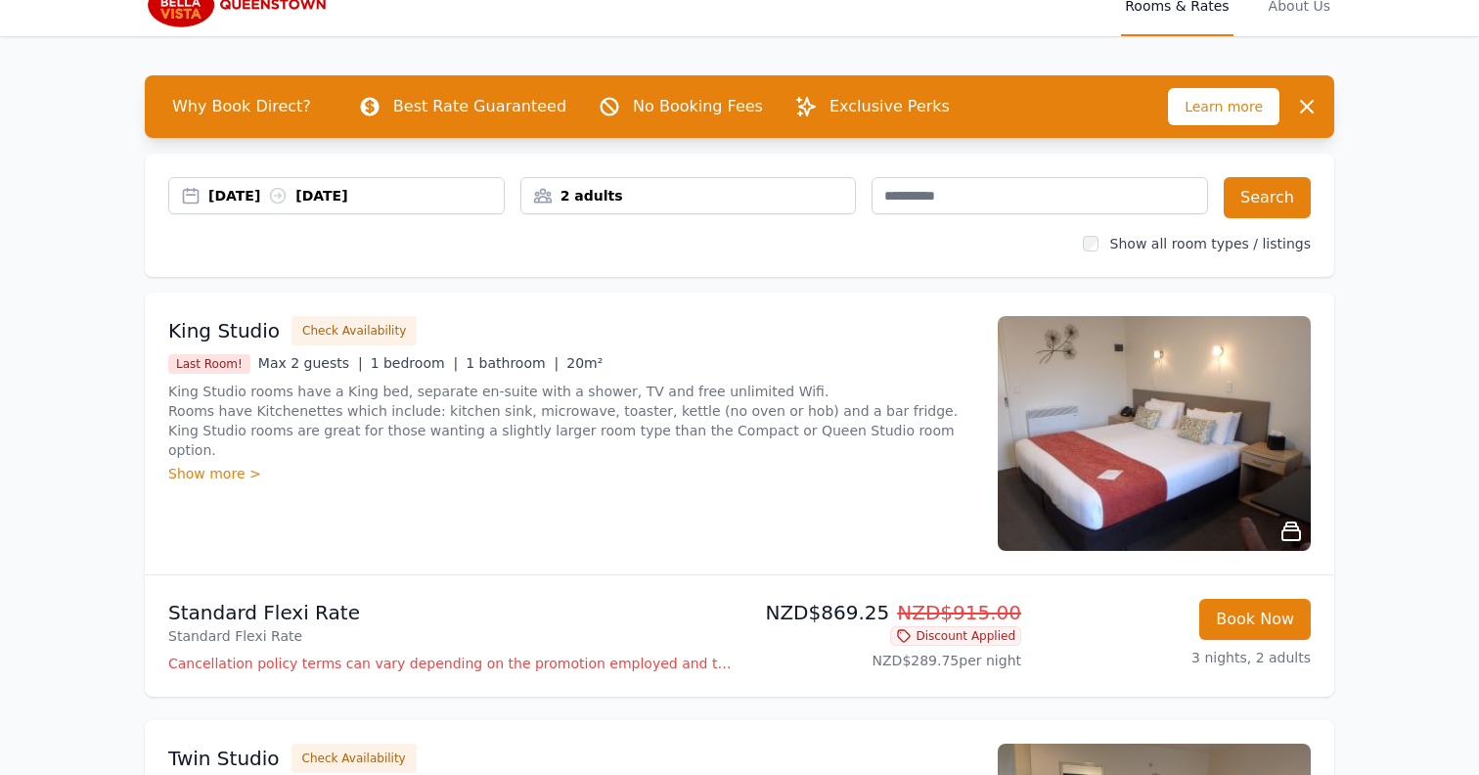
scroll to position [19, 0]
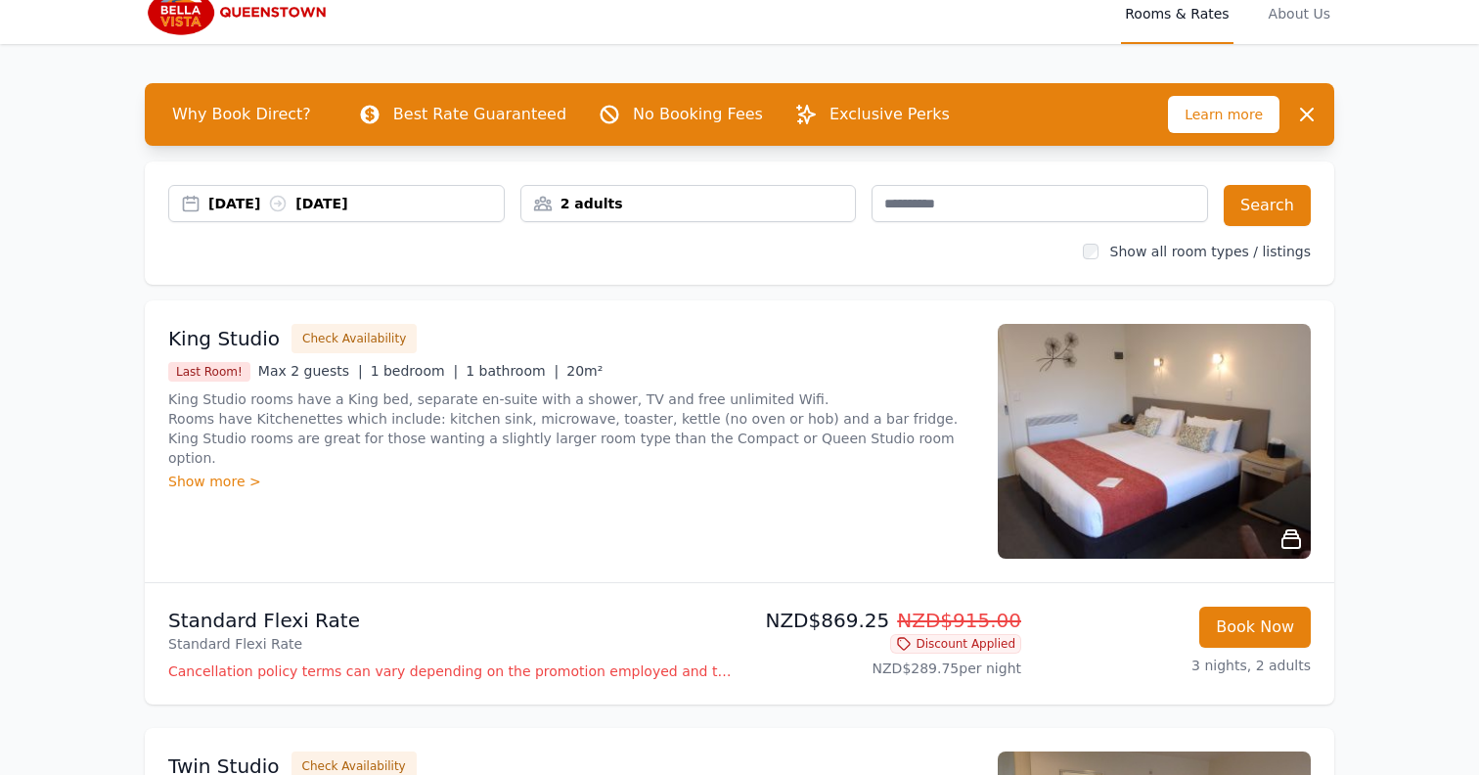
drag, startPoint x: 892, startPoint y: 439, endPoint x: 157, endPoint y: 399, distance: 735.6
click at [157, 399] on div "King Studio Check Availability Last Room! Max 2 guests | 1 bedroom | 1 bathroom…" at bounding box center [739, 441] width 1189 height 282
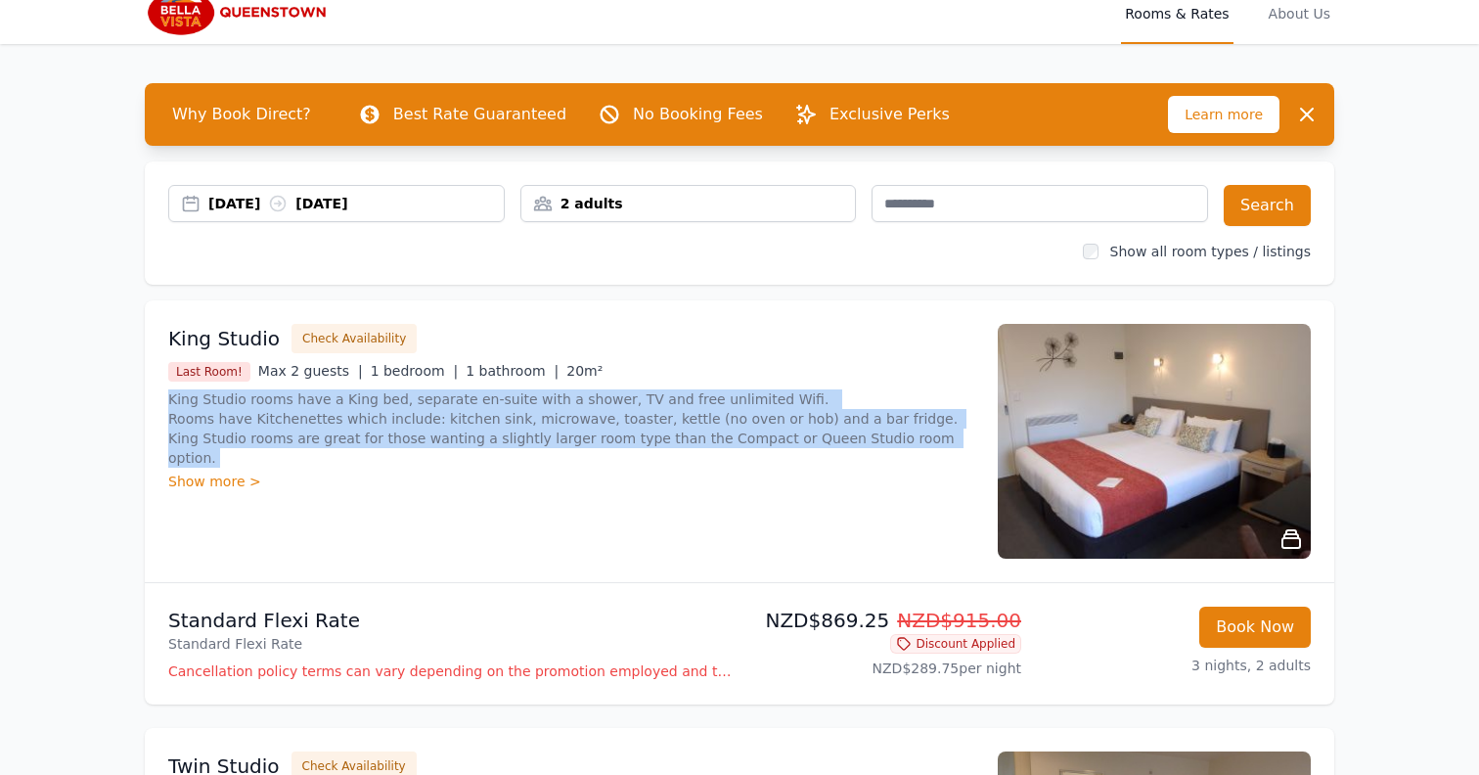
drag, startPoint x: 157, startPoint y: 399, endPoint x: 879, endPoint y: 434, distance: 722.6
click at [879, 434] on div "King Studio Check Availability Last Room! Max 2 guests | 1 bedroom | 1 bathroom…" at bounding box center [739, 441] width 1189 height 282
click at [879, 434] on p "King Studio rooms have a King bed, separate en-suite with a shower, TV and free…" at bounding box center [571, 428] width 806 height 78
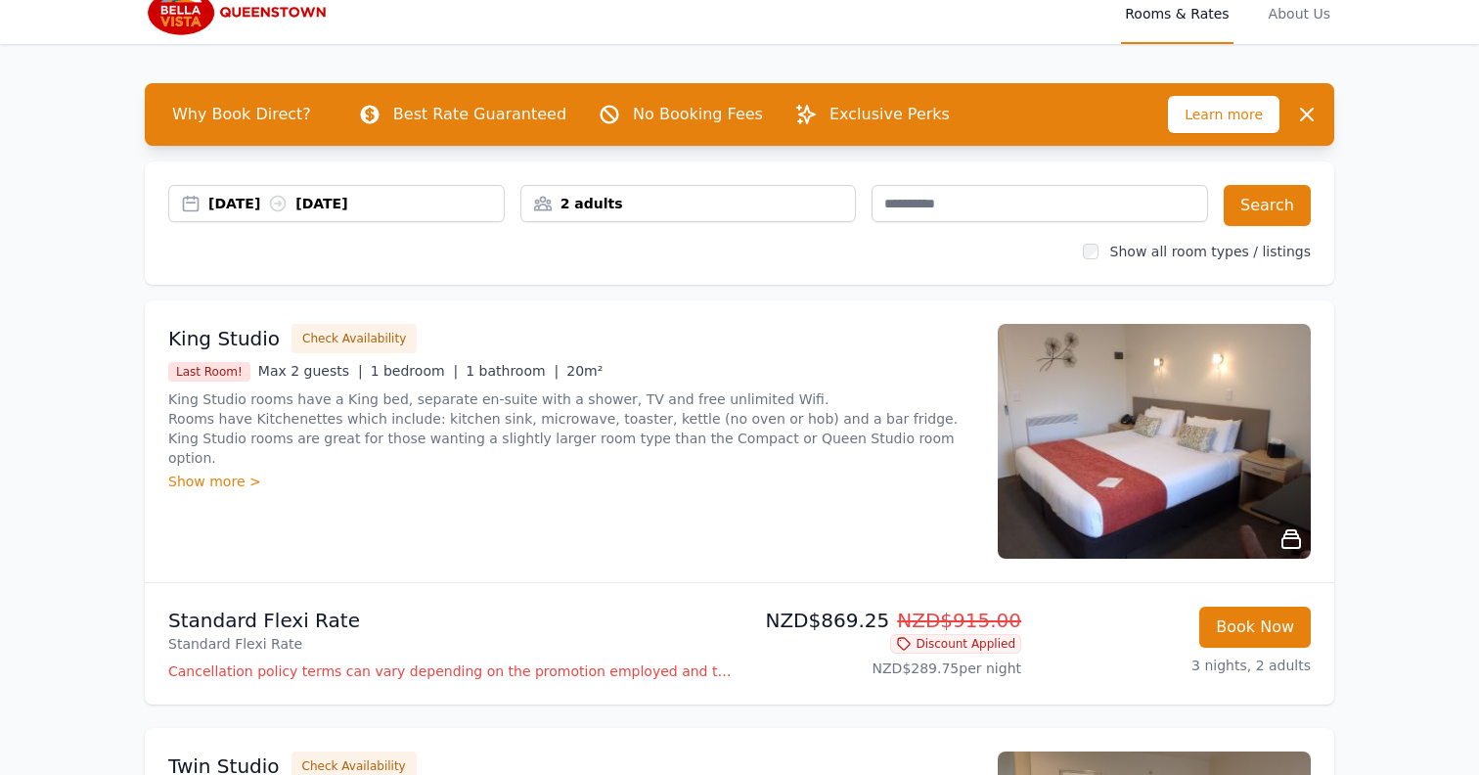
drag, startPoint x: 892, startPoint y: 437, endPoint x: 895, endPoint y: 419, distance: 18.8
click at [895, 419] on p "King Studio rooms have a King bed, separate en-suite with a shower, TV and free…" at bounding box center [571, 428] width 806 height 78
click at [891, 419] on p "King Studio rooms have a King bed, separate en-suite with a shower, TV and free…" at bounding box center [571, 428] width 806 height 78
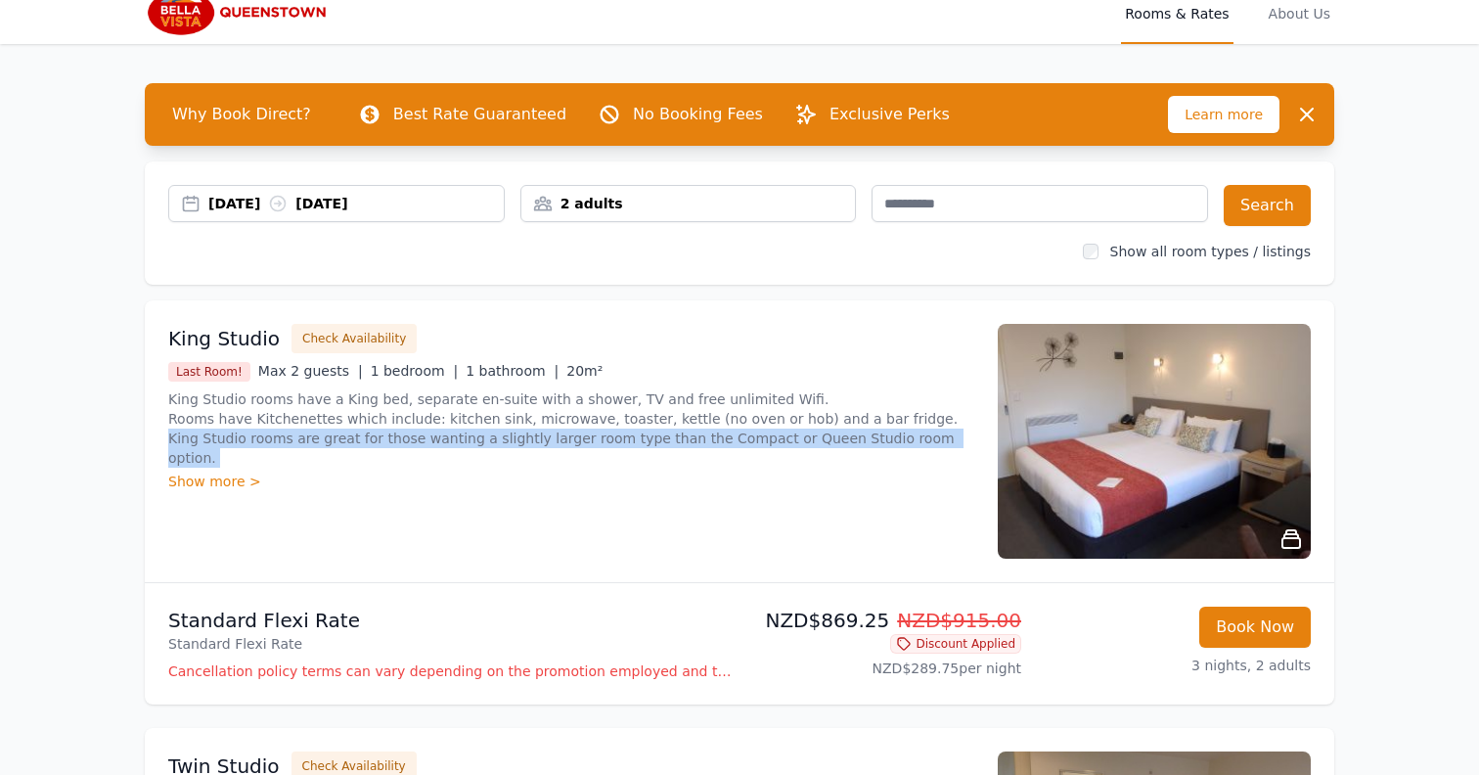
drag, startPoint x: 891, startPoint y: 419, endPoint x: 886, endPoint y: 441, distance: 23.0
click at [886, 441] on p "King Studio rooms have a King bed, separate en-suite with a shower, TV and free…" at bounding box center [571, 428] width 806 height 78
drag, startPoint x: 886, startPoint y: 441, endPoint x: 886, endPoint y: 418, distance: 23.5
click at [886, 418] on p "King Studio rooms have a King bed, separate en-suite with a shower, TV and free…" at bounding box center [571, 428] width 806 height 78
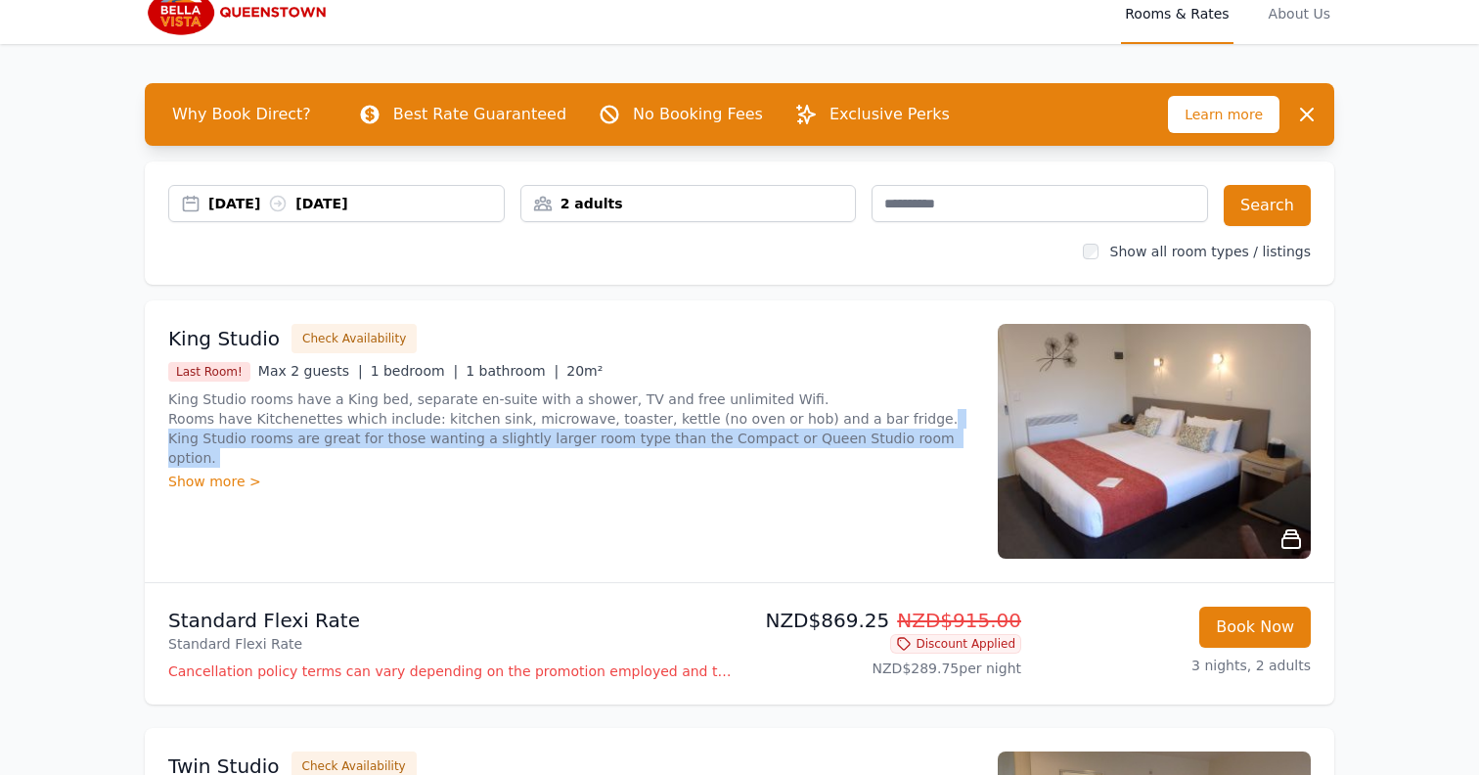
click at [883, 437] on p "King Studio rooms have a King bed, separate en-suite with a shower, TV and free…" at bounding box center [571, 428] width 806 height 78
drag, startPoint x: 894, startPoint y: 437, endPoint x: 123, endPoint y: 394, distance: 771.9
click at [123, 394] on div "Why Book Direct? Best Rate Guaranteed No Booking Fees Exclusive Perks Learn mor…" at bounding box center [739, 647] width 1252 height 1207
click at [289, 415] on p "King Studio rooms have a King bed, separate en-suite with a shower, TV and free…" at bounding box center [571, 428] width 806 height 78
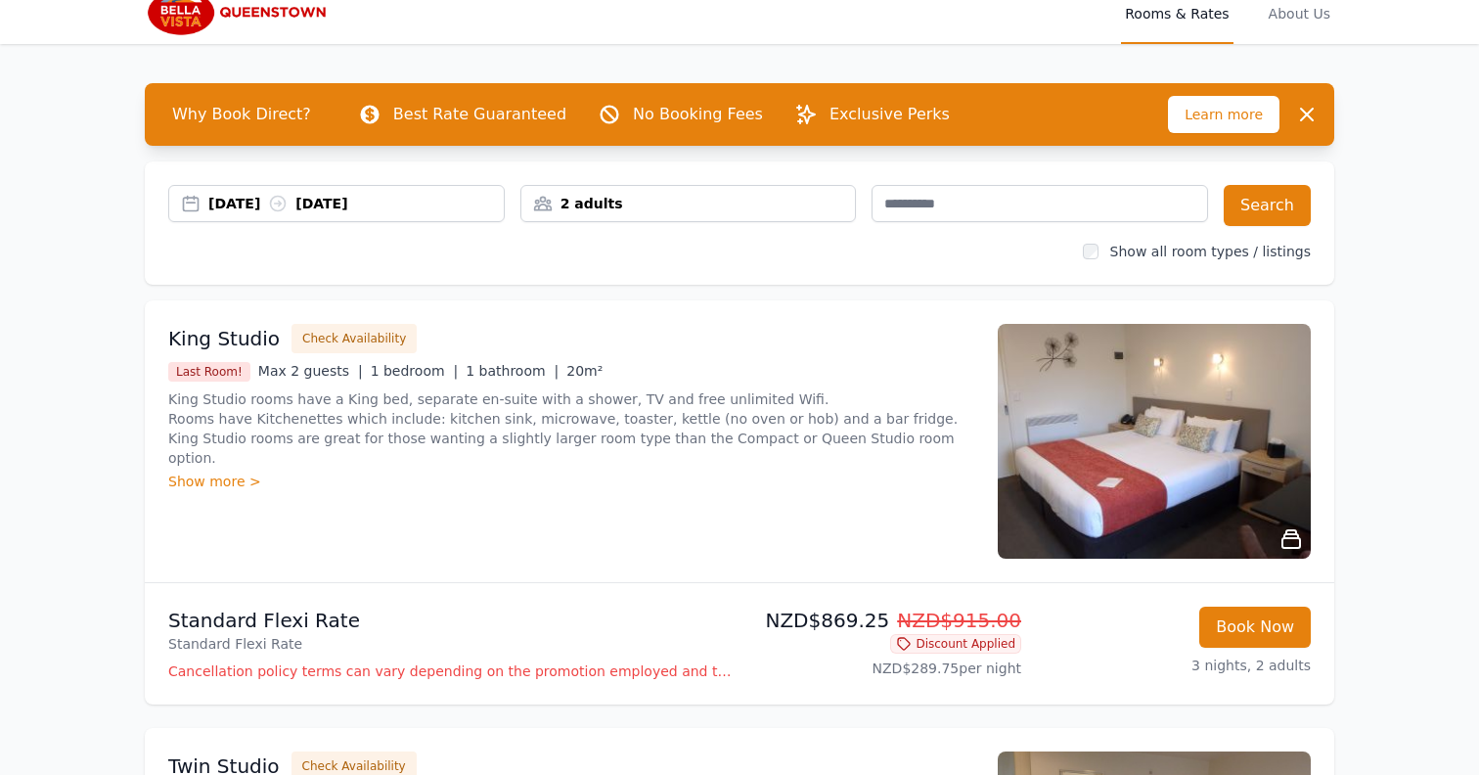
click at [180, 399] on p "King Studio rooms have a King bed, separate en-suite with a shower, TV and free…" at bounding box center [571, 428] width 806 height 78
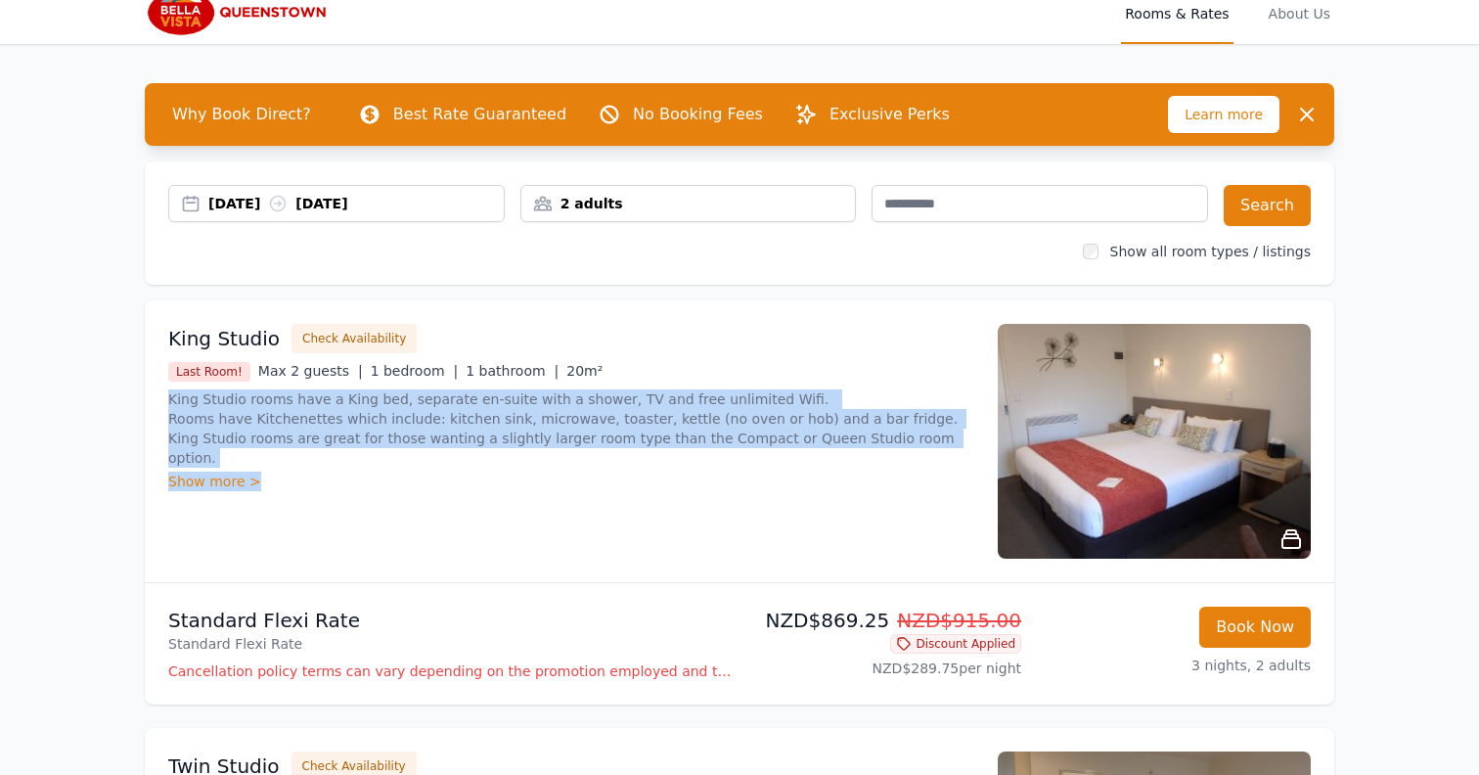
drag, startPoint x: 163, startPoint y: 399, endPoint x: 940, endPoint y: 452, distance: 778.3
click at [940, 452] on div "King Studio Check Availability Last Room! Max 2 guests | 1 bedroom | 1 bathroom…" at bounding box center [739, 441] width 1189 height 282
click at [940, 471] on div "Show more >" at bounding box center [571, 481] width 806 height 20
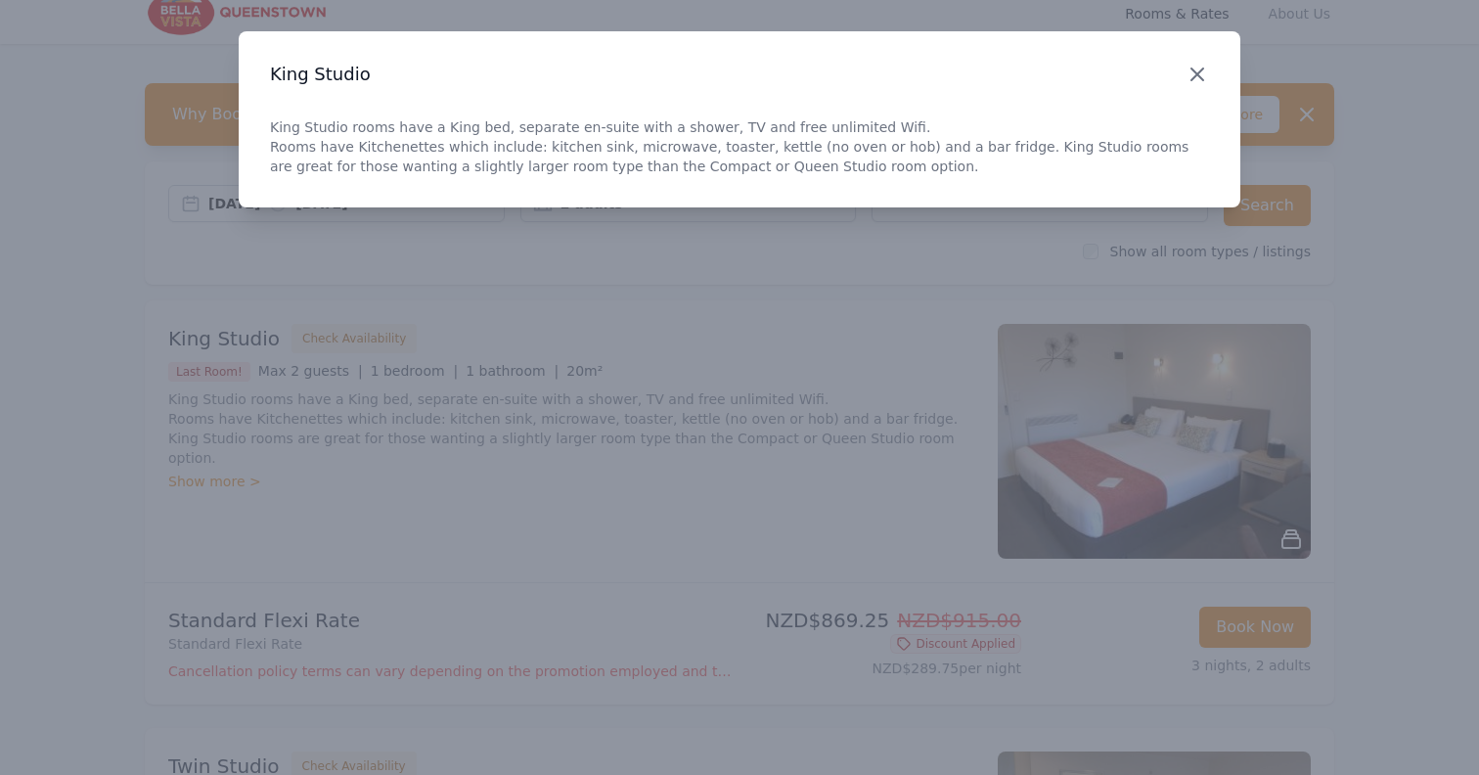
click at [1193, 78] on icon "button" at bounding box center [1197, 74] width 12 height 12
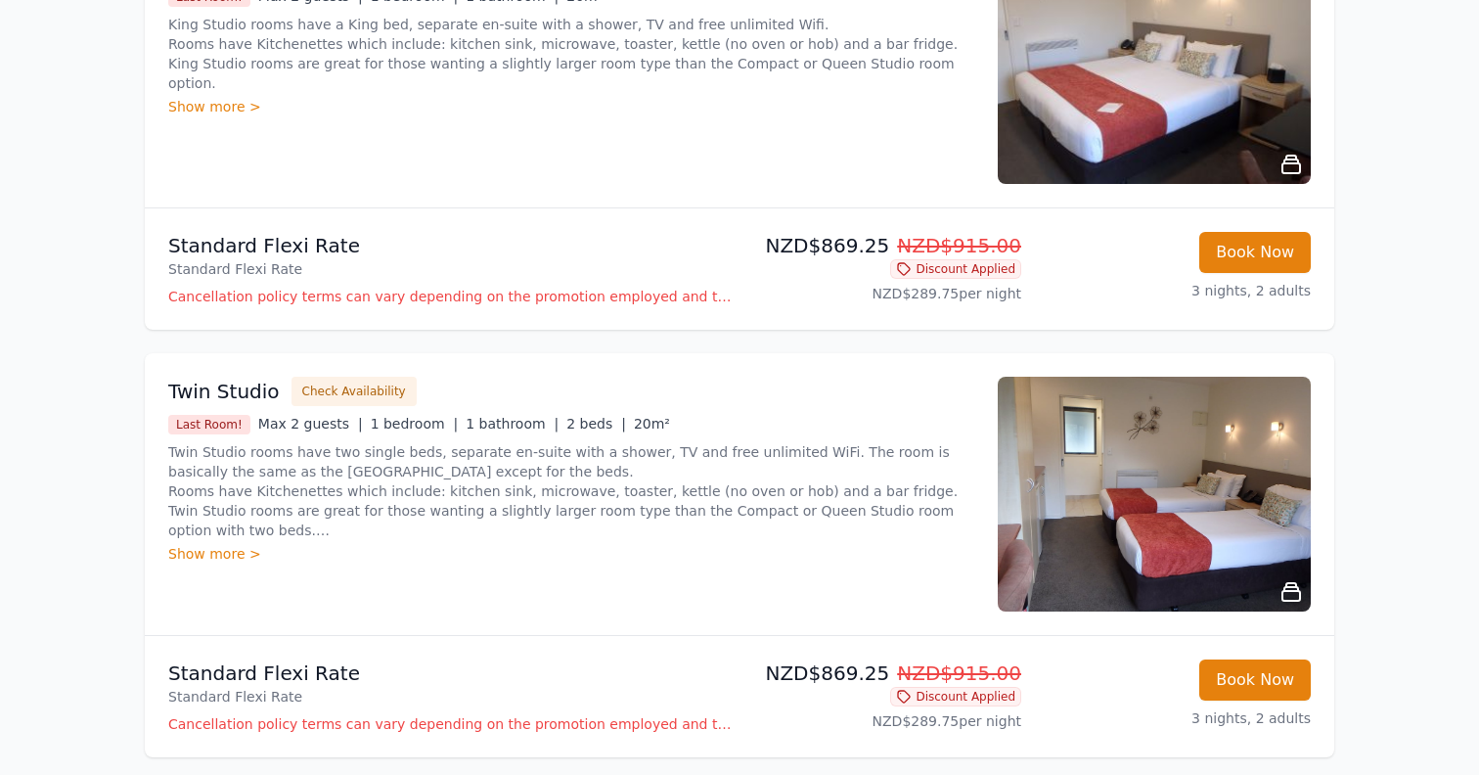
scroll to position [726, 0]
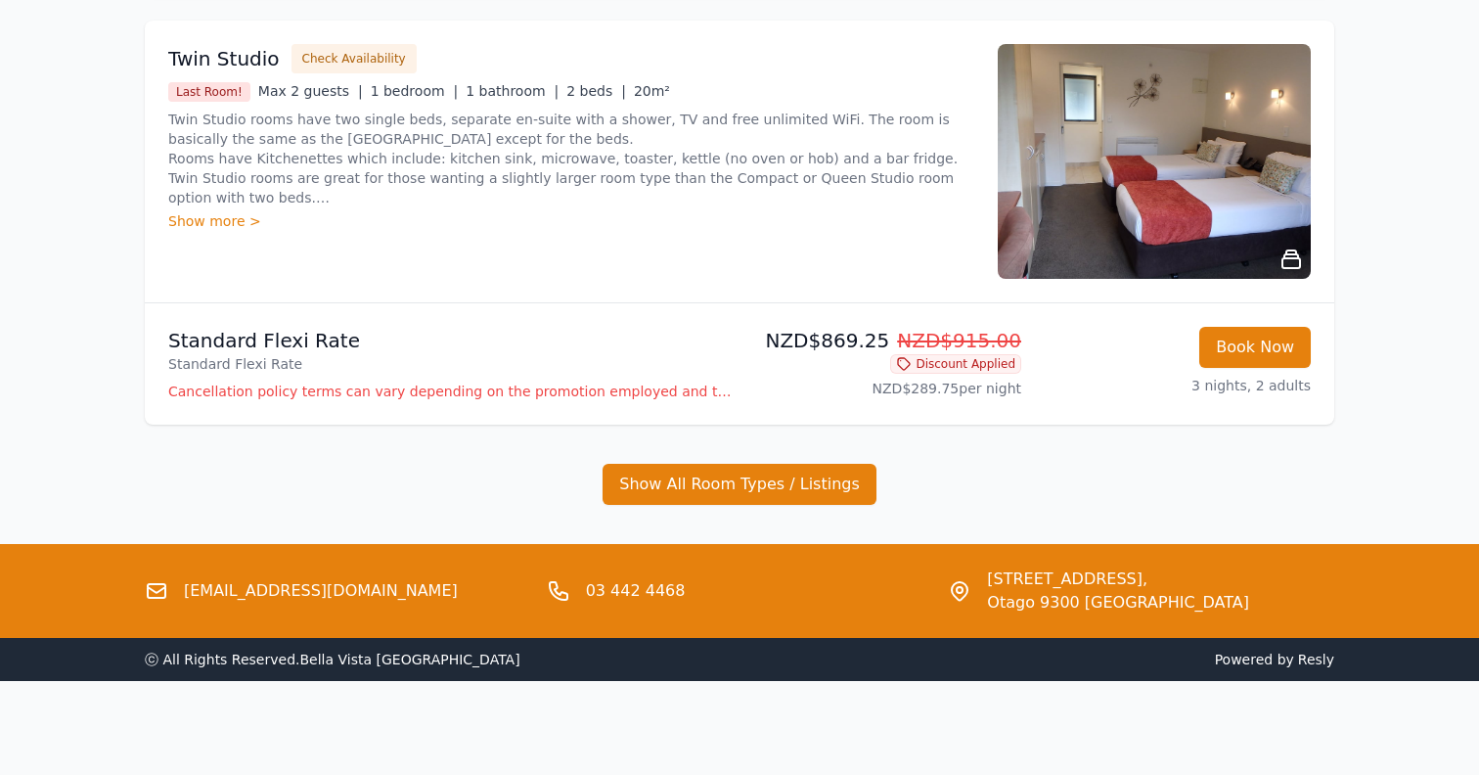
click at [223, 475] on div "Show All Room Types / Listings" at bounding box center [739, 484] width 1189 height 41
